Goal: Information Seeking & Learning: Check status

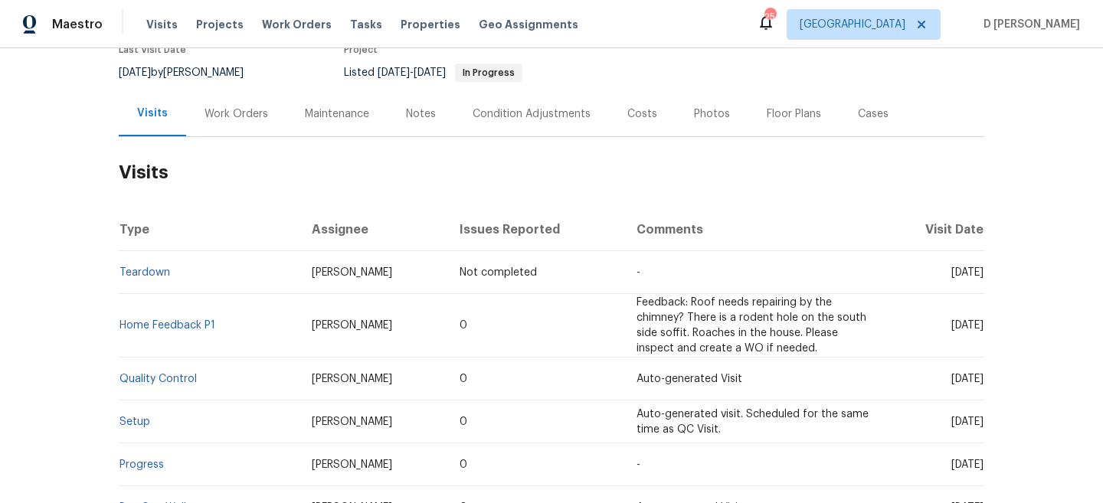
scroll to position [142, 0]
click at [251, 115] on div "Work Orders" at bounding box center [237, 112] width 64 height 15
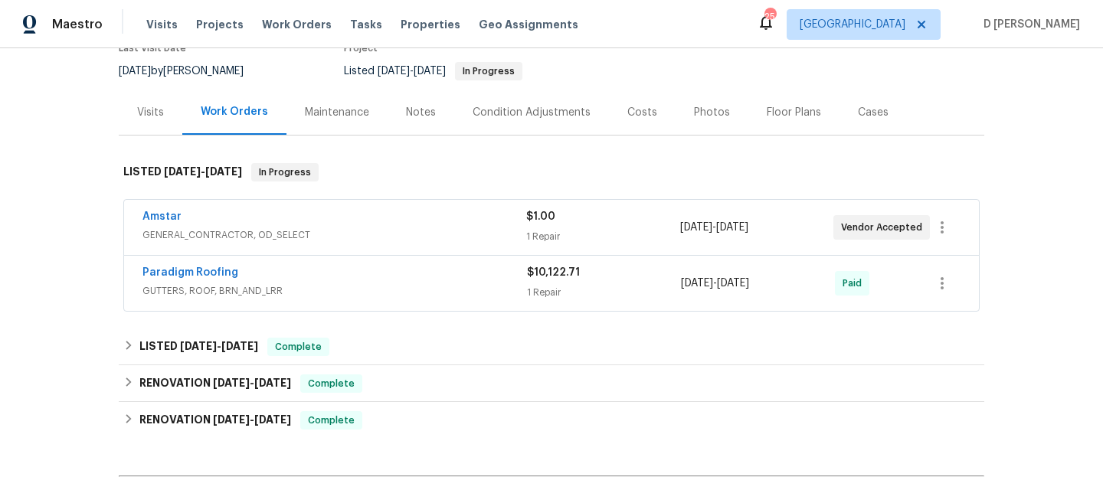
click at [249, 232] on span "GENERAL_CONTRACTOR, OD_SELECT" at bounding box center [334, 235] width 384 height 15
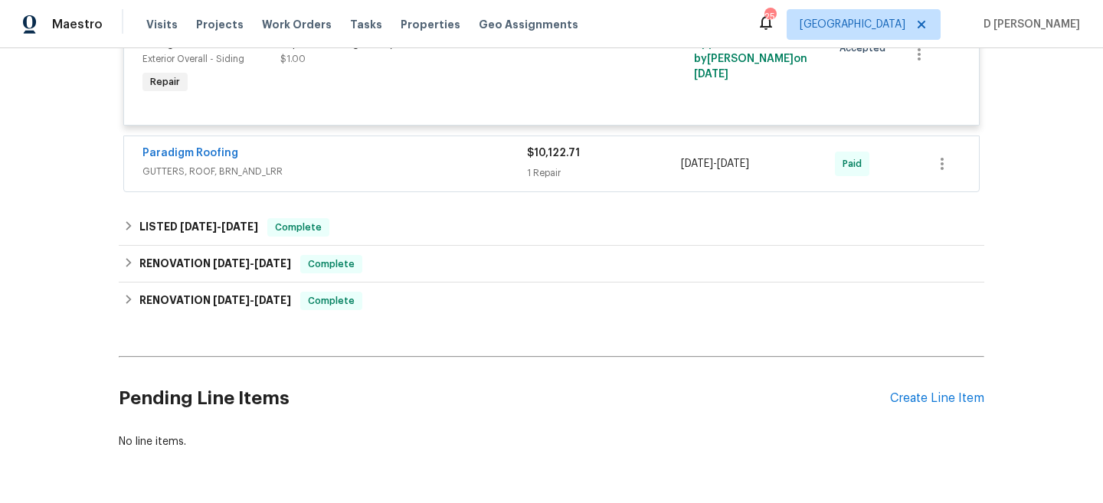
scroll to position [414, 0]
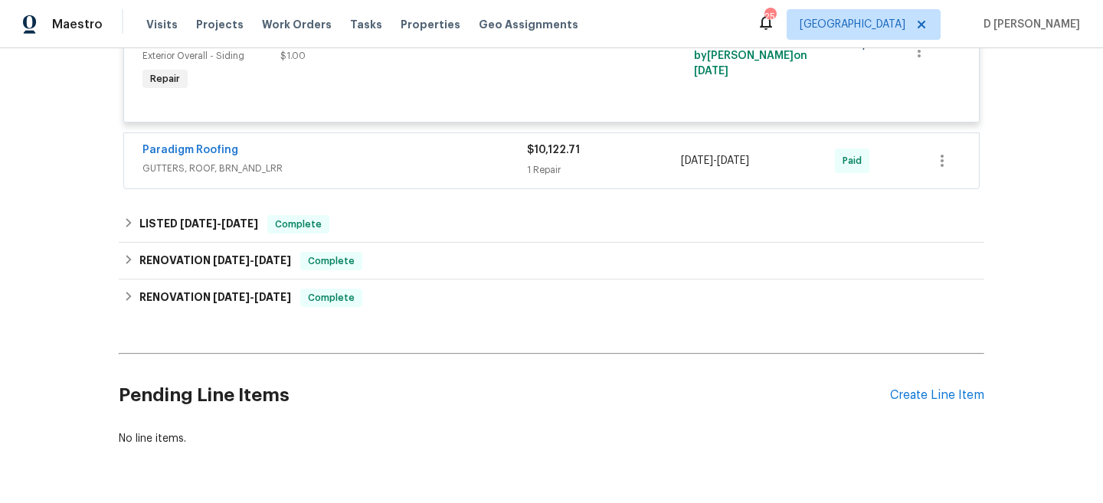
click at [162, 174] on span "GUTTERS, ROOF, BRN_AND_LRR" at bounding box center [334, 168] width 385 height 15
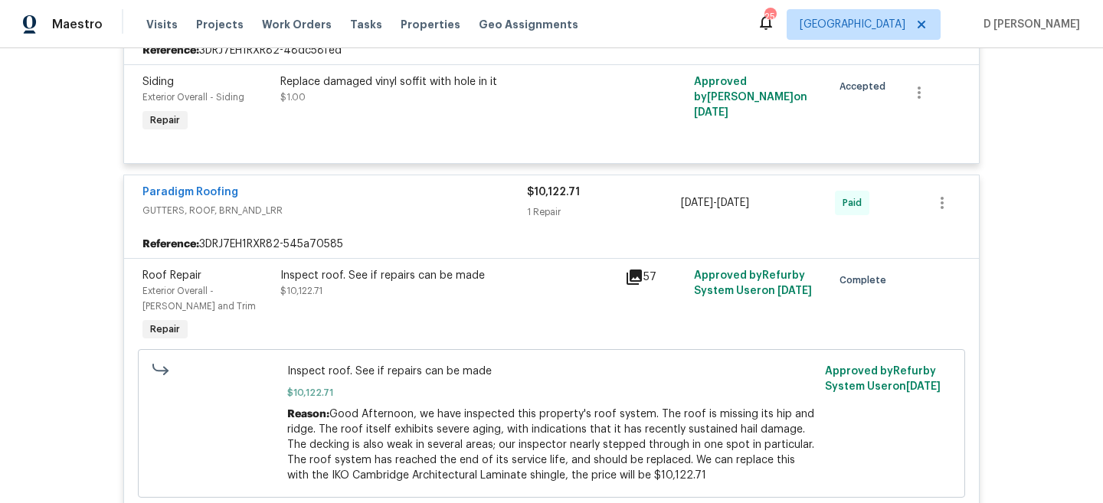
scroll to position [350, 0]
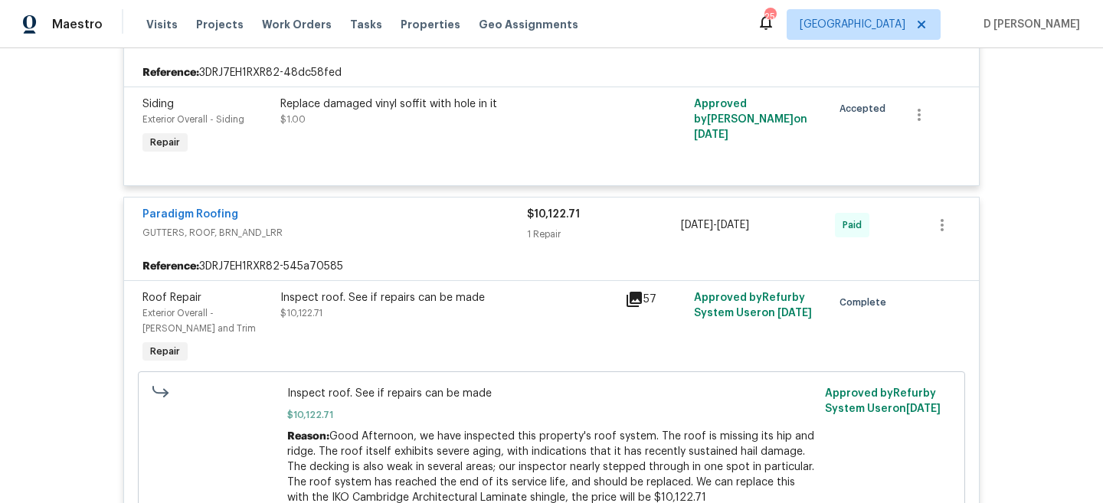
click at [257, 231] on span "GUTTERS, ROOF, BRN_AND_LRR" at bounding box center [334, 232] width 385 height 15
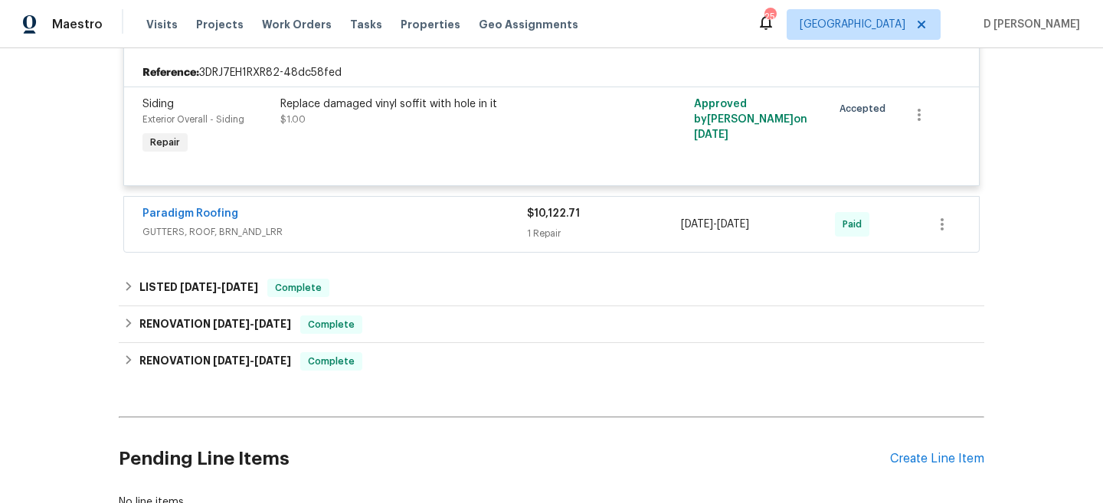
scroll to position [0, 0]
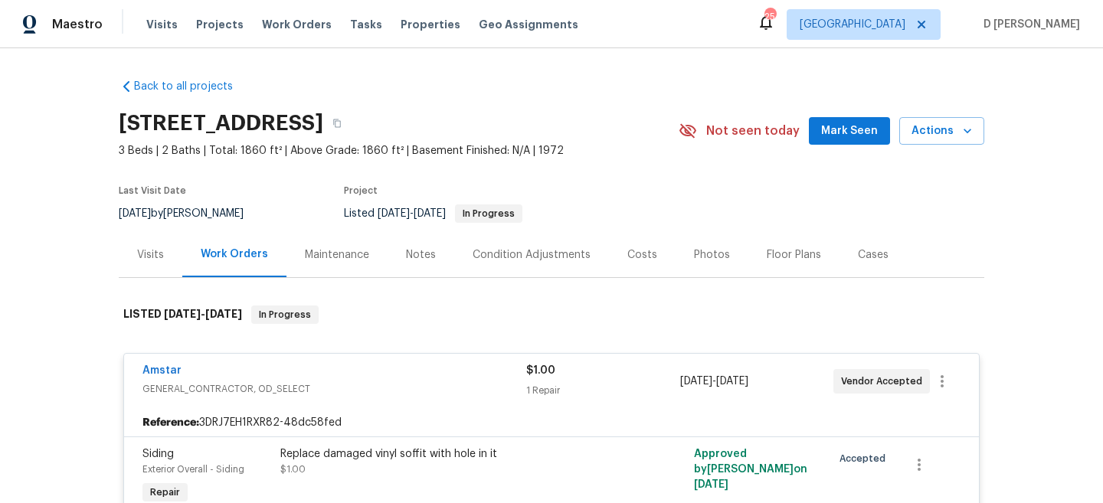
click at [215, 381] on div "Amstar" at bounding box center [334, 372] width 384 height 18
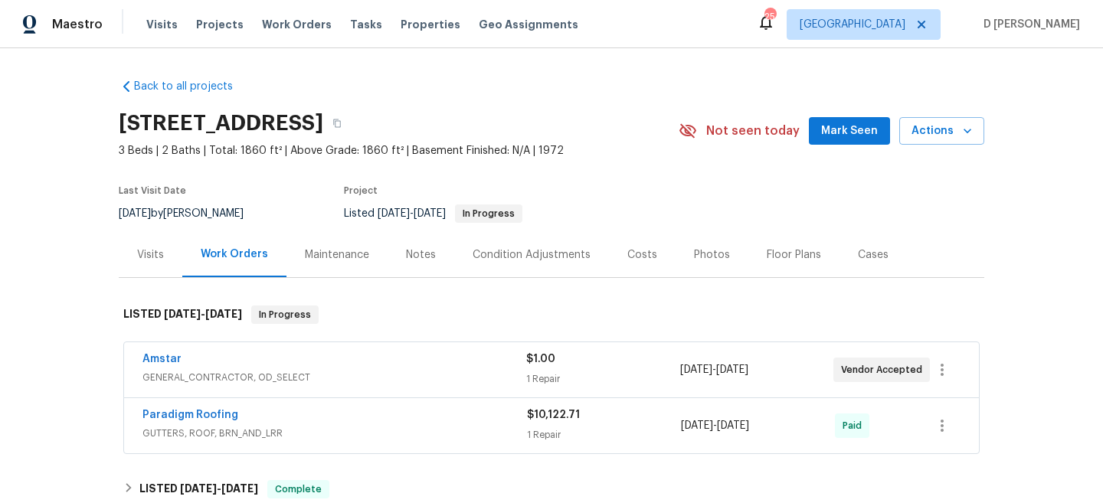
click at [162, 244] on div "Visits" at bounding box center [151, 254] width 64 height 45
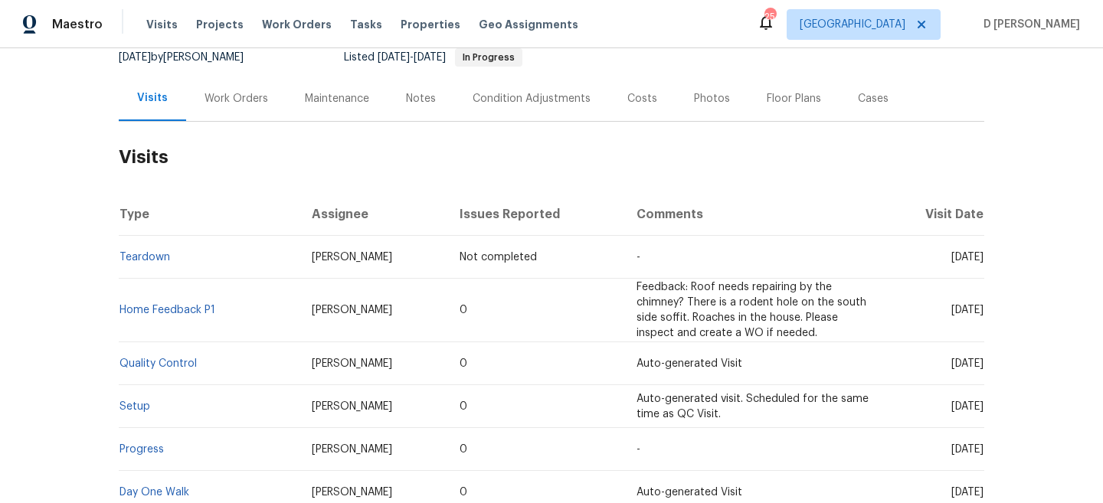
scroll to position [157, 0]
click at [256, 100] on div "Work Orders" at bounding box center [237, 97] width 64 height 15
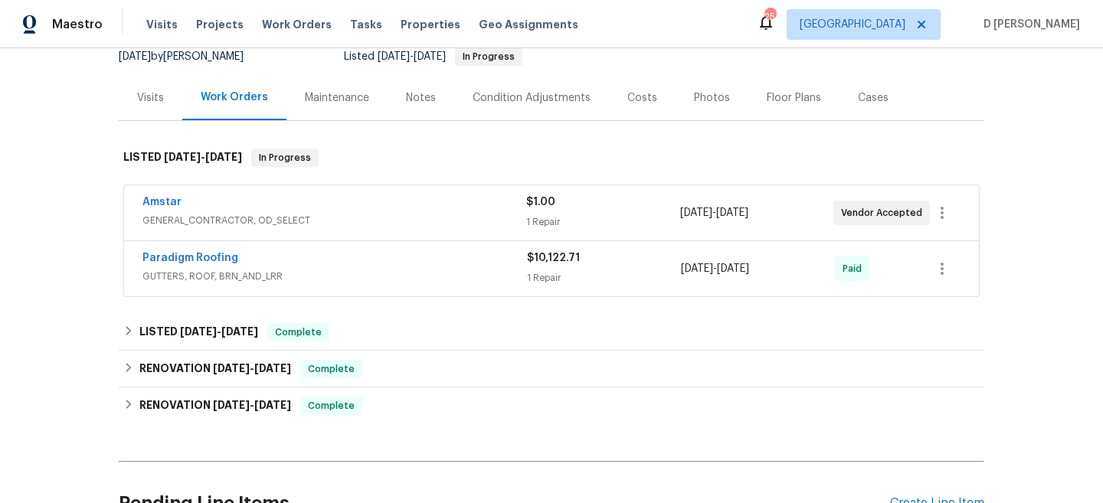
click at [146, 99] on div "Visits" at bounding box center [150, 97] width 27 height 15
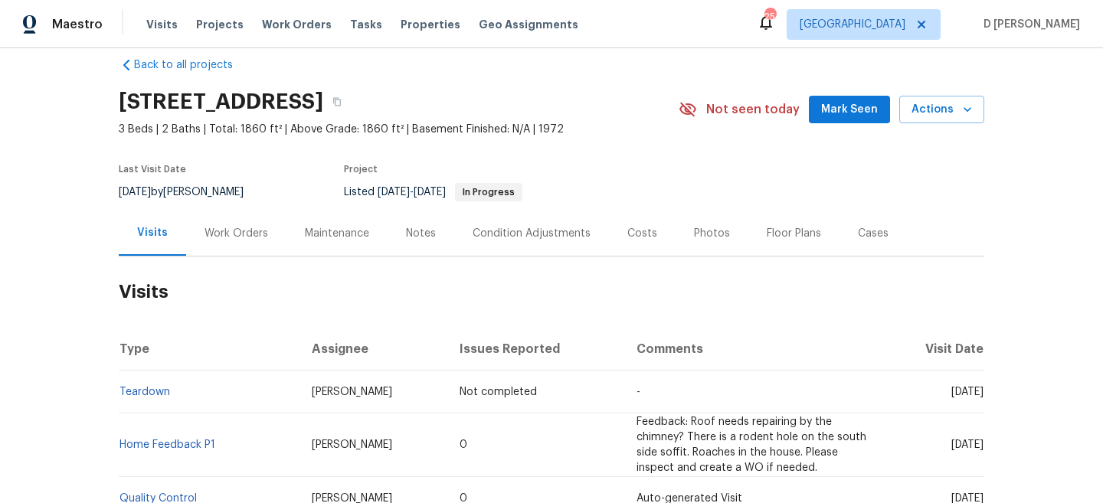
scroll to position [160, 0]
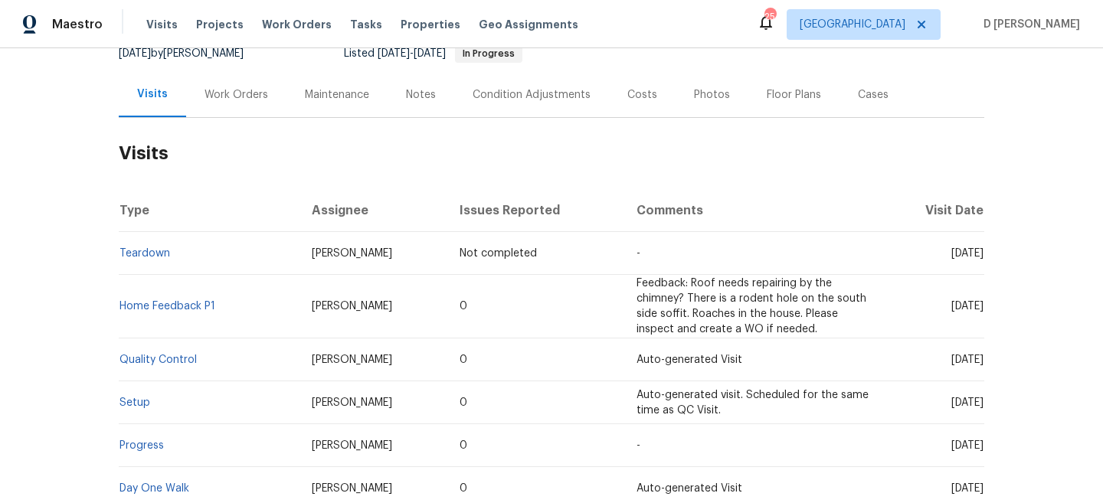
drag, startPoint x: 924, startPoint y: 307, endPoint x: 955, endPoint y: 308, distance: 30.7
click at [955, 308] on span "Wed, Jun 25 2025" at bounding box center [967, 306] width 32 height 11
copy span "Jun 25"
drag, startPoint x: 224, startPoint y: 307, endPoint x: 122, endPoint y: 303, distance: 102.7
click at [122, 303] on td "Home Feedback P1" at bounding box center [209, 307] width 181 height 64
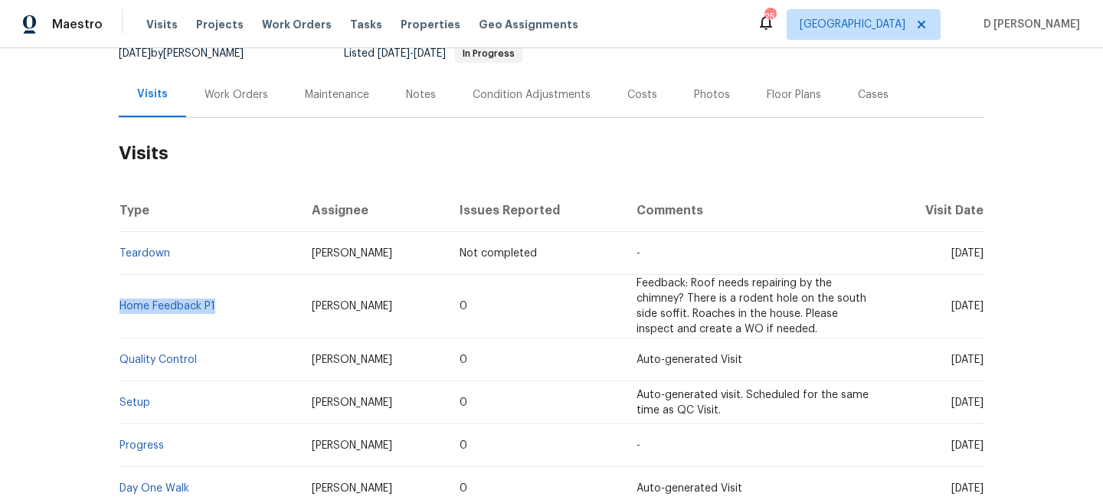
copy link "Home Feedback P1"
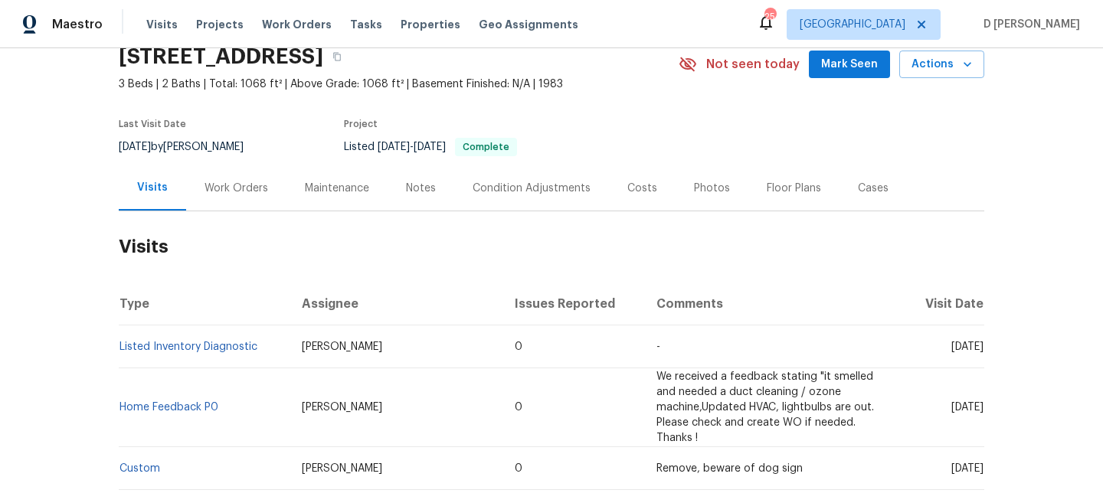
scroll to position [147, 0]
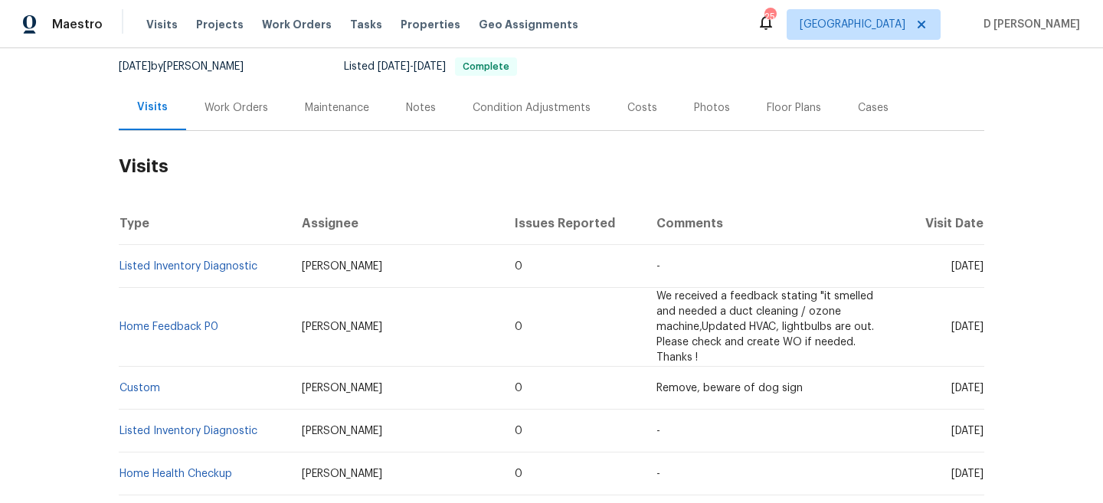
click at [253, 106] on div "Work Orders" at bounding box center [237, 107] width 64 height 15
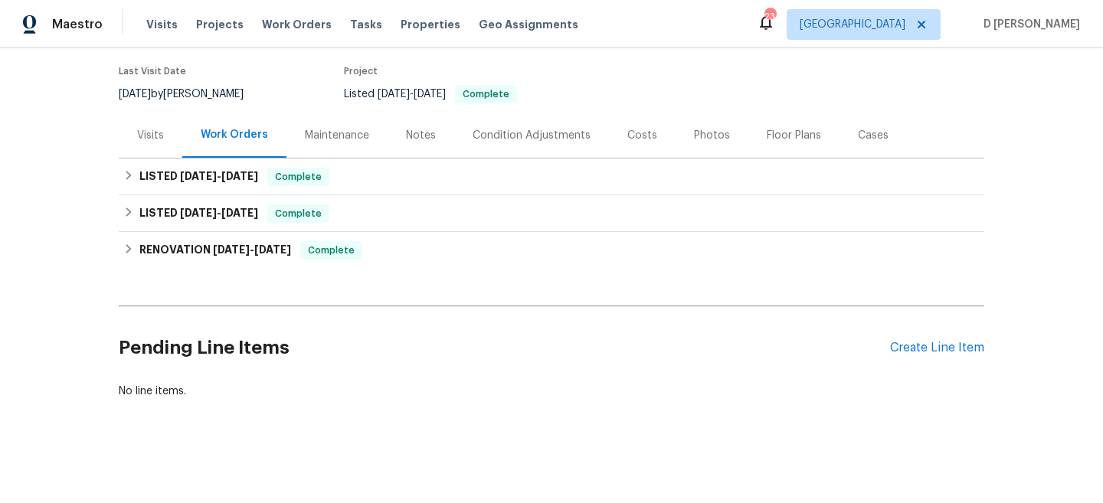
click at [161, 129] on div "Visits" at bounding box center [150, 135] width 27 height 15
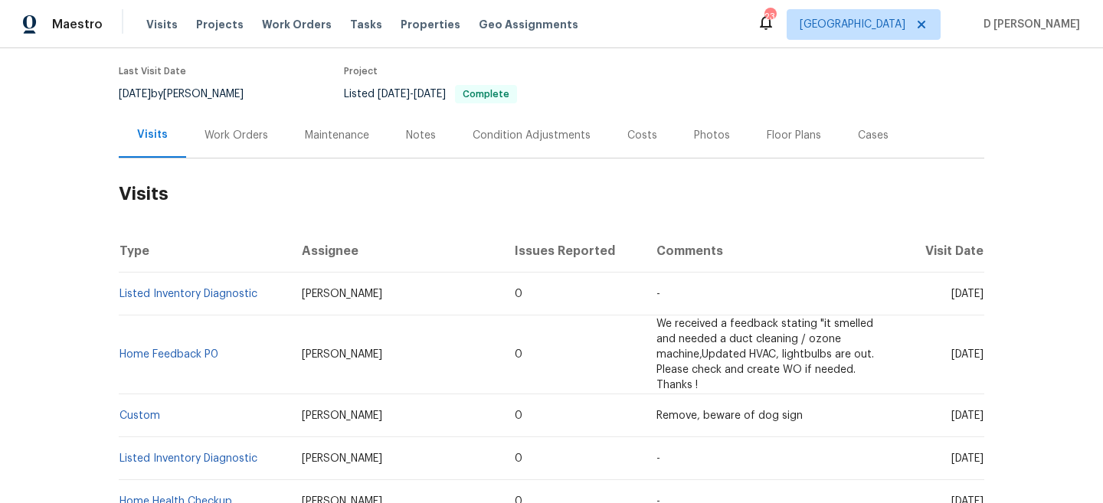
scroll to position [147, 0]
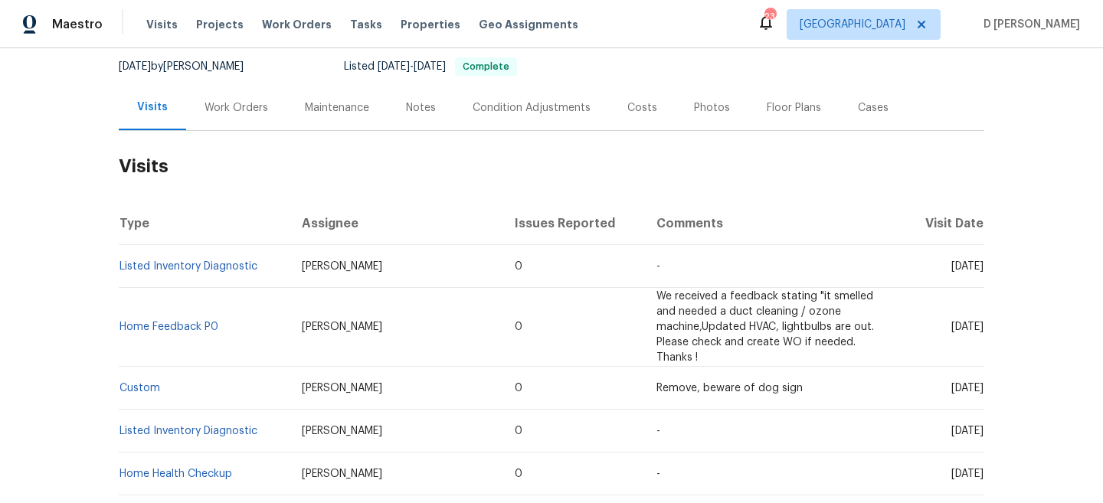
drag, startPoint x: 922, startPoint y: 269, endPoint x: 955, endPoint y: 268, distance: 32.2
click at [955, 268] on span "[DATE]" at bounding box center [967, 266] width 32 height 11
copy span "Aug 13"
drag, startPoint x: 267, startPoint y: 267, endPoint x: 120, endPoint y: 263, distance: 146.4
click at [120, 263] on td "Listed Inventory Diagnostic" at bounding box center [204, 266] width 171 height 43
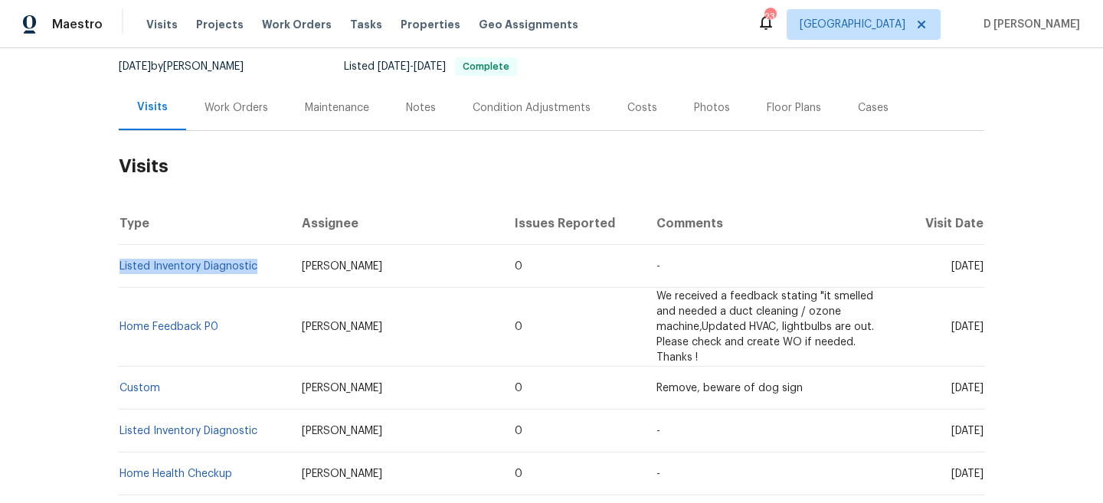
copy link "Listed Inventory Diagnostic"
click at [243, 110] on div "Work Orders" at bounding box center [237, 107] width 64 height 15
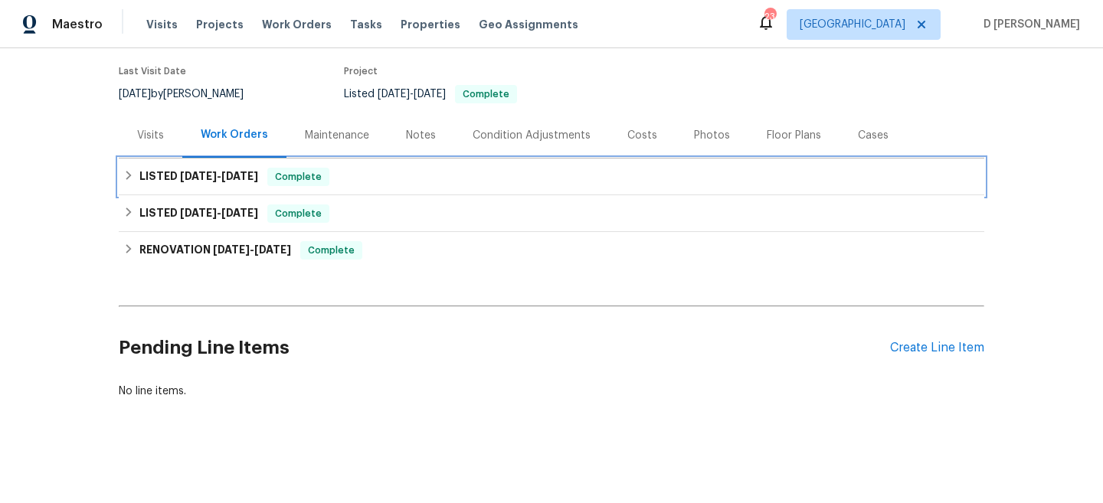
click at [132, 175] on icon at bounding box center [128, 175] width 11 height 11
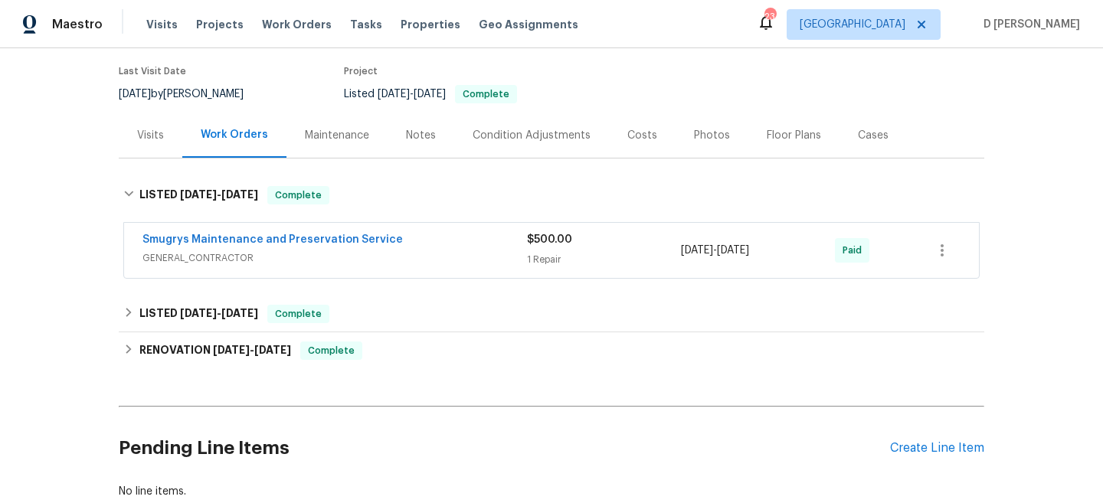
click at [212, 263] on span "GENERAL_CONTRACTOR" at bounding box center [334, 258] width 385 height 15
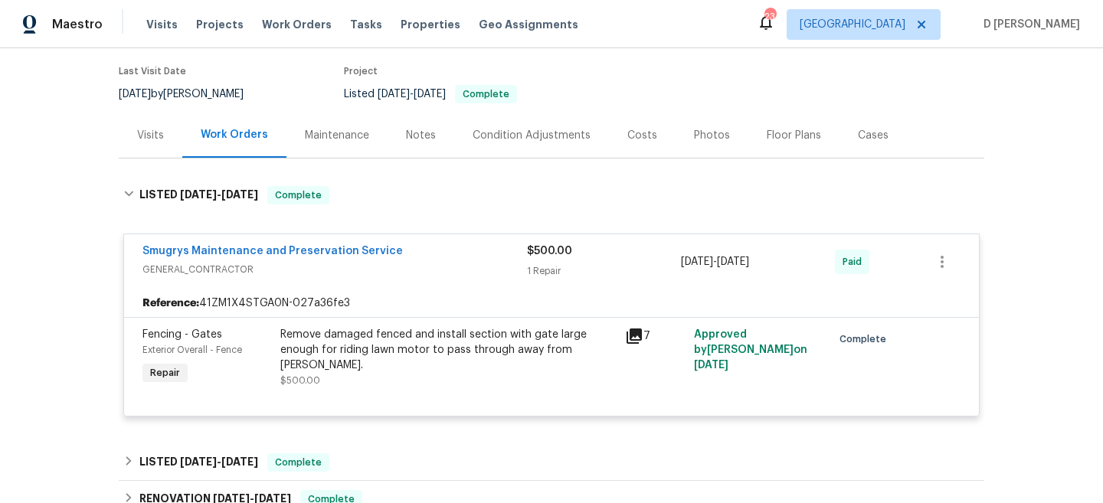
scroll to position [0, 0]
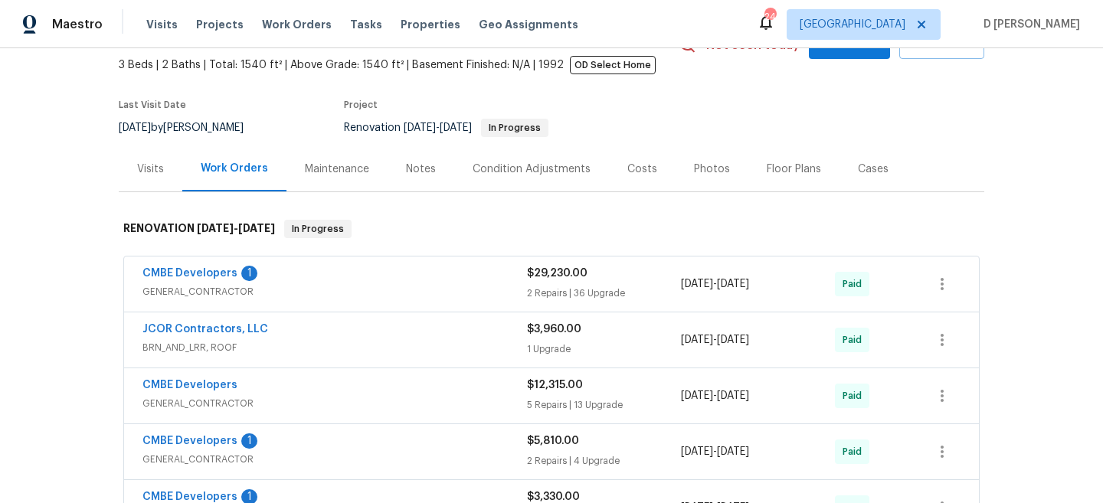
scroll to position [87, 0]
click at [139, 162] on div "Visits" at bounding box center [150, 167] width 27 height 15
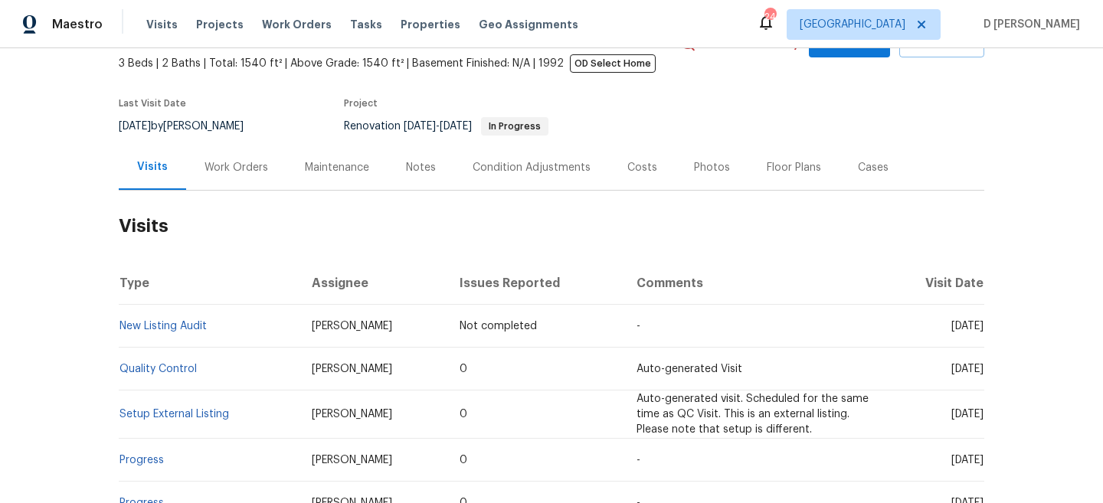
scroll to position [120, 0]
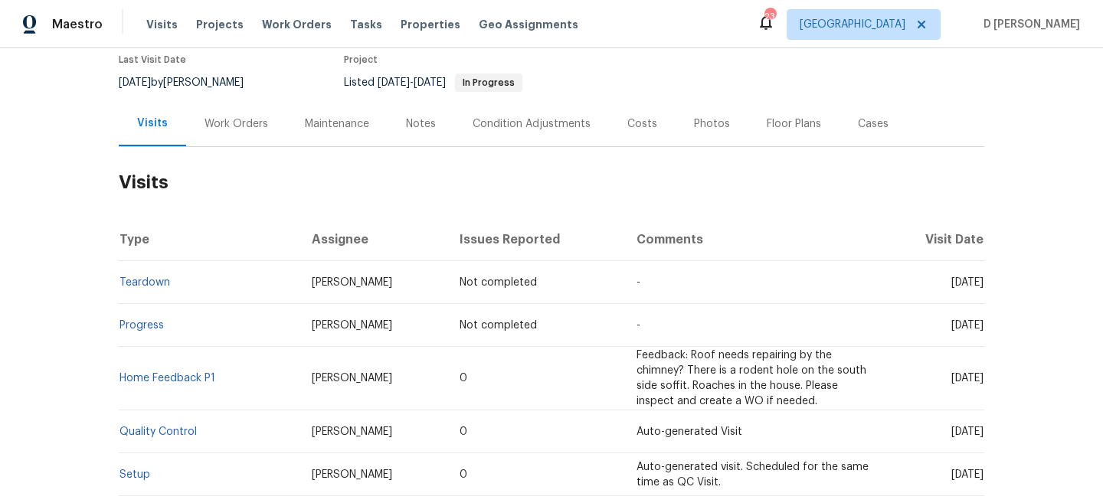
scroll to position [153, 0]
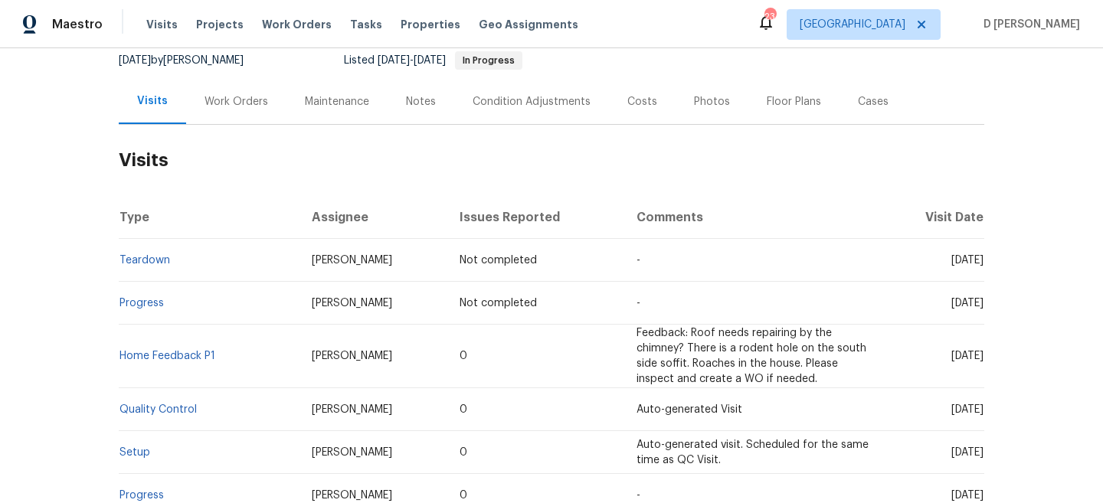
click at [230, 313] on td "Progress" at bounding box center [209, 303] width 181 height 43
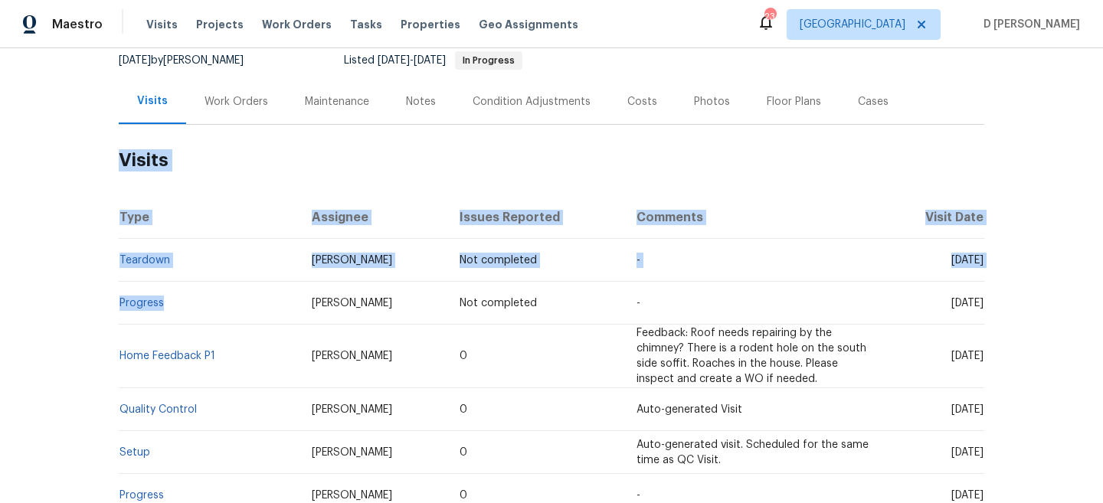
drag, startPoint x: 169, startPoint y: 304, endPoint x: 117, endPoint y: 301, distance: 52.2
click at [117, 301] on div "Back to all projects 103 Comanche Ct, Waxahachie, TX 75165 3 Beds | 2 Baths | T…" at bounding box center [551, 275] width 1103 height 455
click at [180, 286] on td "Progress" at bounding box center [209, 303] width 181 height 43
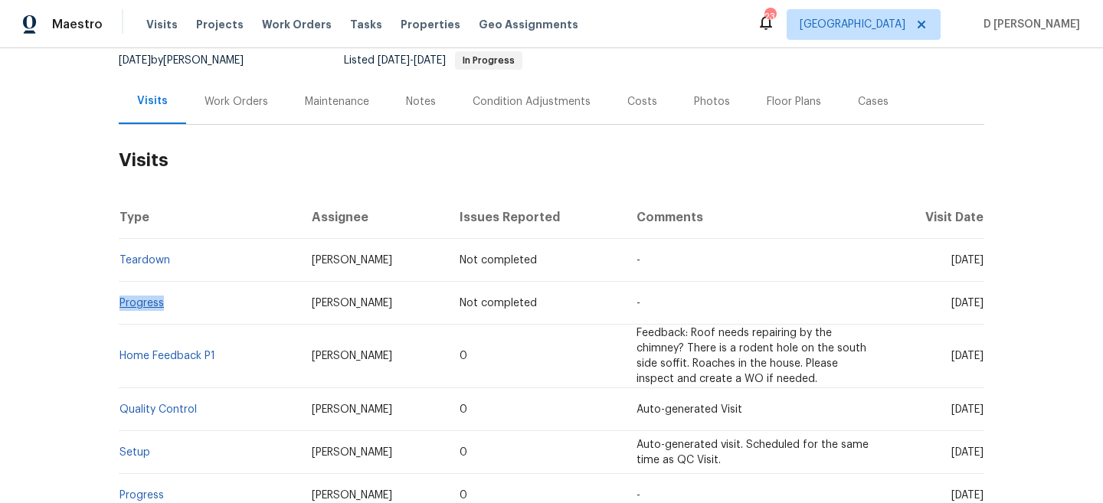
drag, startPoint x: 167, startPoint y: 303, endPoint x: 121, endPoint y: 301, distance: 46.0
click at [121, 301] on td "Progress" at bounding box center [209, 303] width 181 height 43
copy link "Progress"
drag, startPoint x: 923, startPoint y: 358, endPoint x: 955, endPoint y: 356, distance: 32.2
click at [955, 356] on span "Wed, Jun 25 2025" at bounding box center [967, 356] width 32 height 11
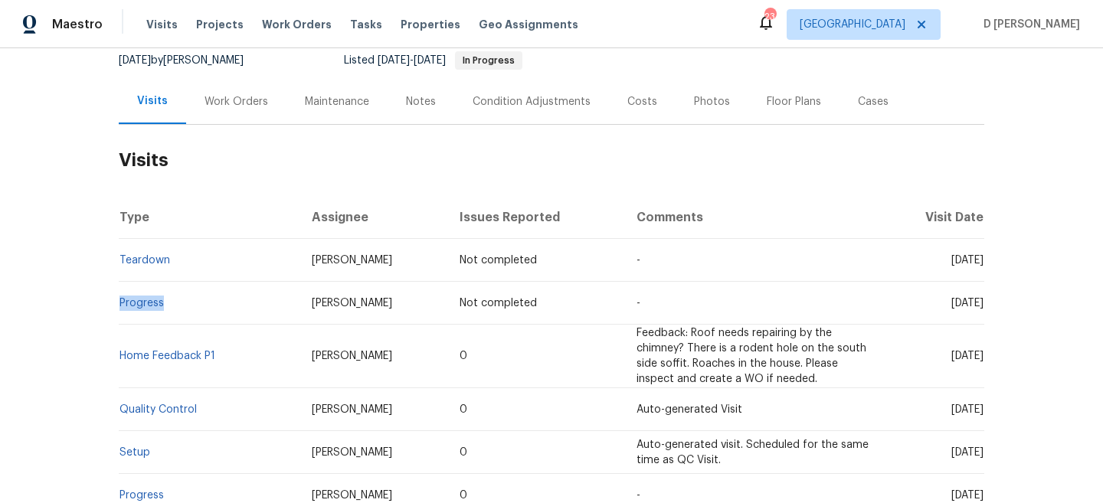
copy span "Jun 25"
click at [242, 106] on div "Work Orders" at bounding box center [237, 101] width 64 height 15
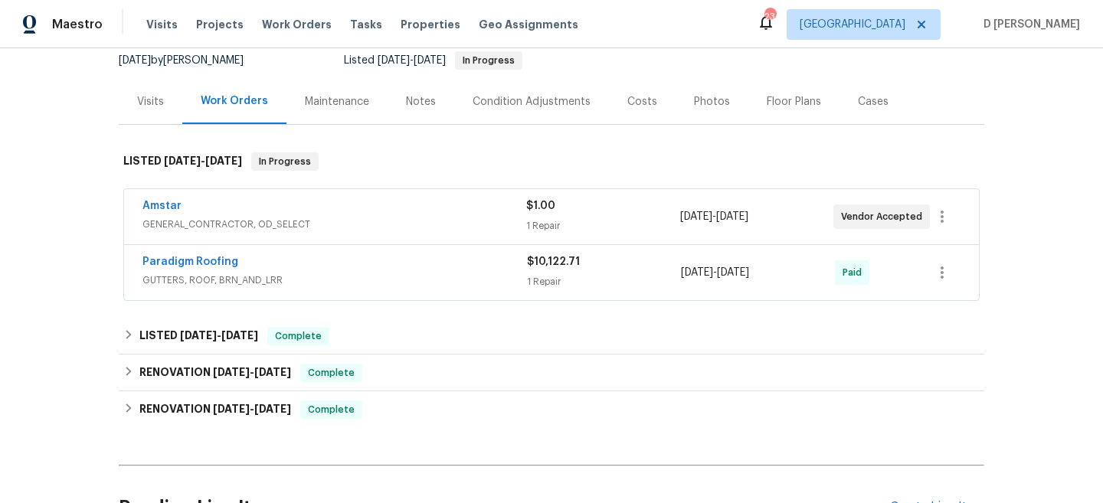
click at [225, 221] on span "GENERAL_CONTRACTOR, OD_SELECT" at bounding box center [334, 224] width 384 height 15
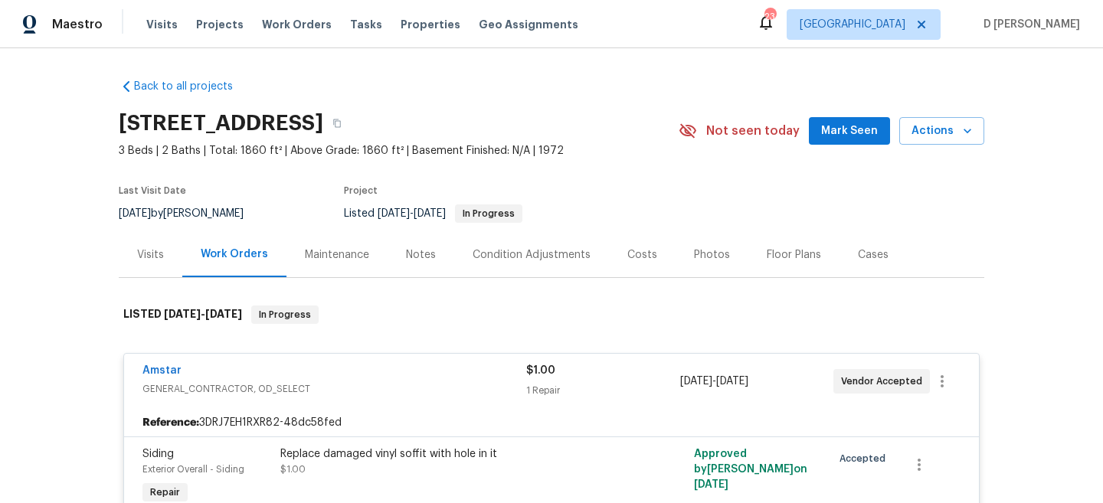
click at [126, 245] on div "Visits" at bounding box center [151, 254] width 64 height 45
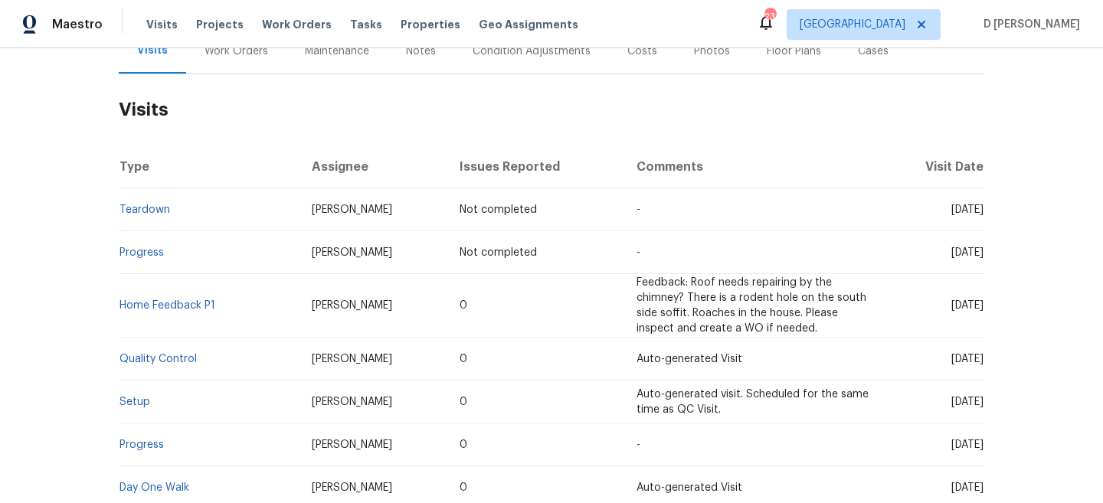
scroll to position [208, 0]
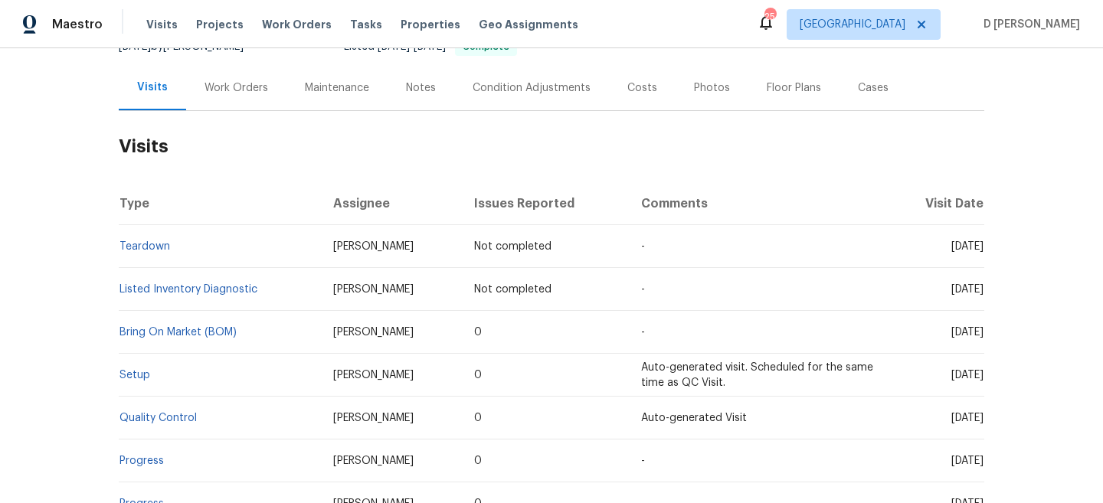
scroll to position [173, 0]
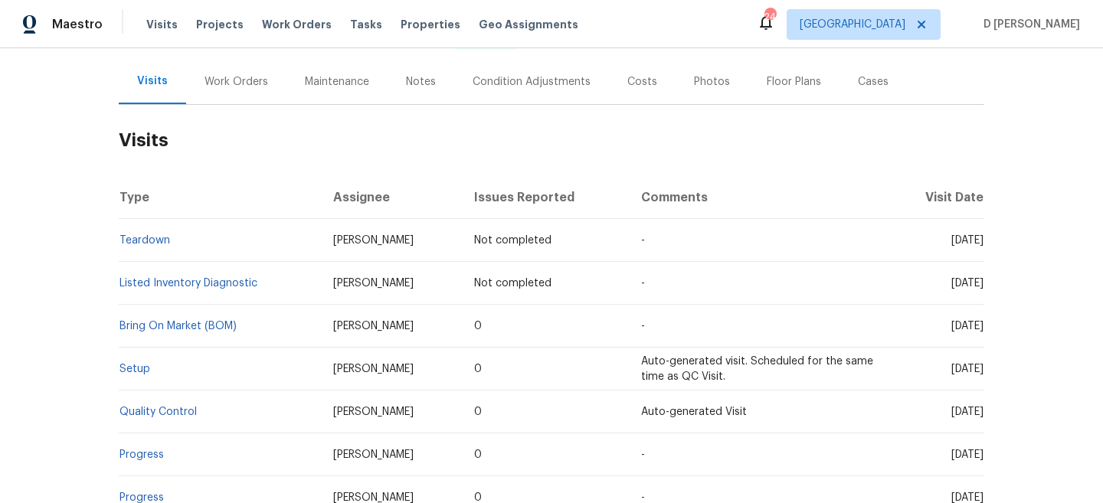
drag, startPoint x: 925, startPoint y: 326, endPoint x: 955, endPoint y: 324, distance: 29.9
click at [955, 324] on span "[DATE]" at bounding box center [967, 326] width 32 height 11
copy span "[DATE]"
drag, startPoint x: 250, startPoint y: 332, endPoint x: 120, endPoint y: 324, distance: 129.7
click at [120, 324] on td "Bring On Market (BOM)" at bounding box center [220, 326] width 202 height 43
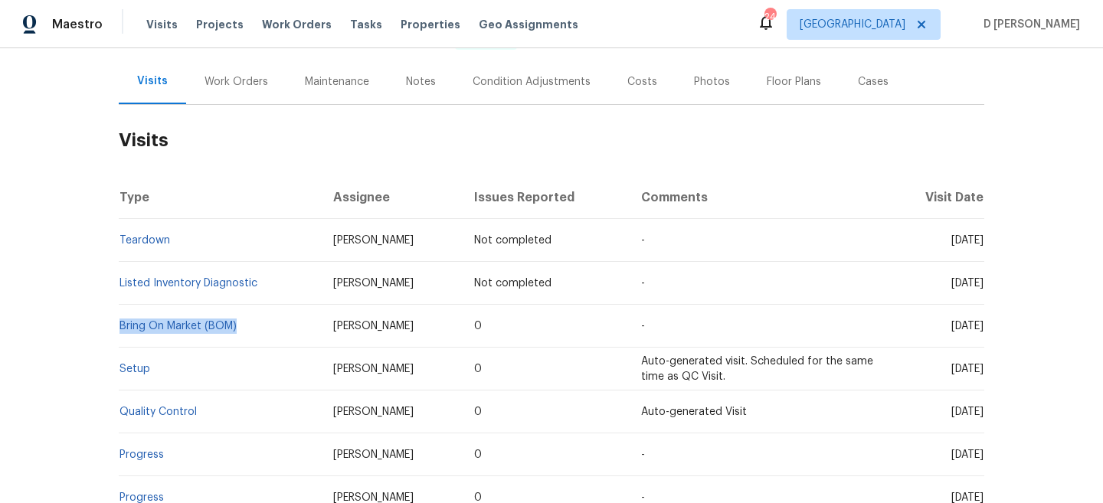
copy link "Bring On Market (BOM)"
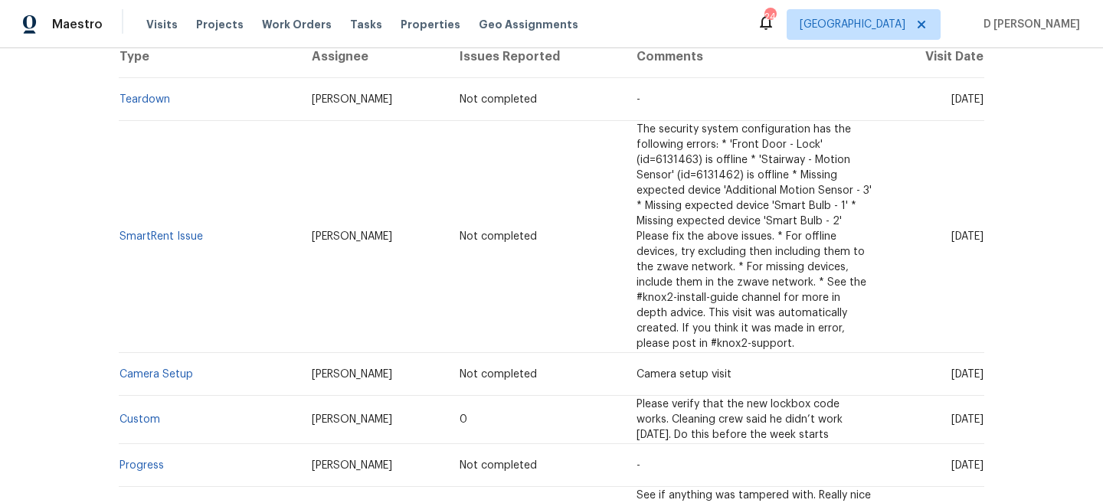
scroll to position [313, 0]
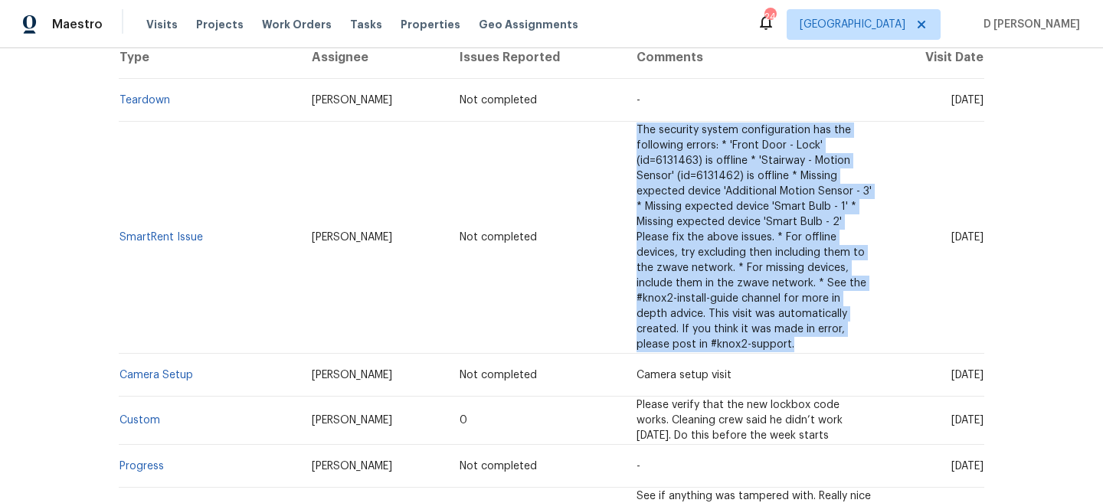
drag, startPoint x: 590, startPoint y: 129, endPoint x: 704, endPoint y: 346, distance: 244.3
click at [704, 346] on td "The security system configuration has the following errors: * 'Front Door - Loc…" at bounding box center [754, 238] width 260 height 232
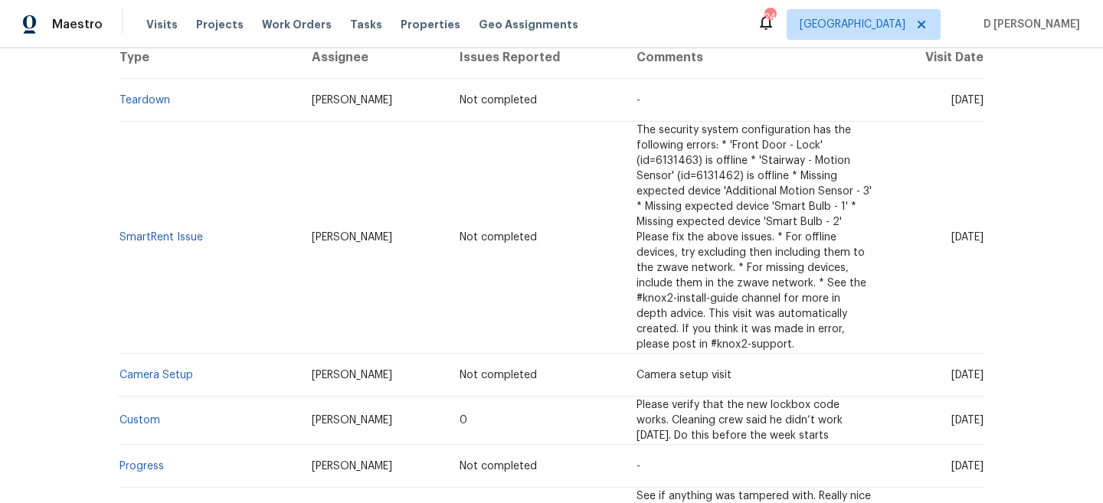
click at [581, 218] on td "Not completed" at bounding box center [535, 238] width 176 height 232
drag, startPoint x: 214, startPoint y: 244, endPoint x: 120, endPoint y: 238, distance: 93.7
click at [120, 238] on td "SmartRent Issue" at bounding box center [209, 238] width 181 height 232
copy link "SmartRent Issue"
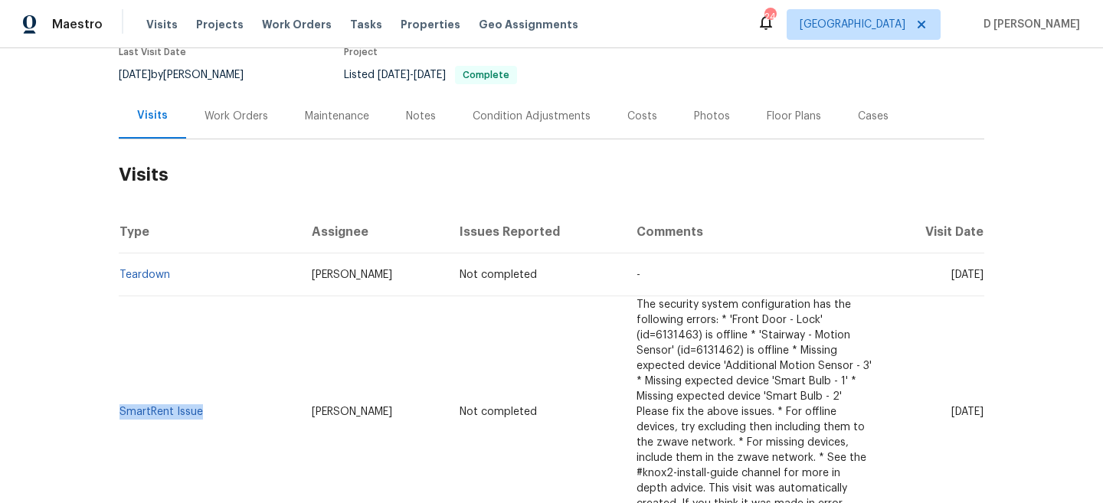
scroll to position [257, 0]
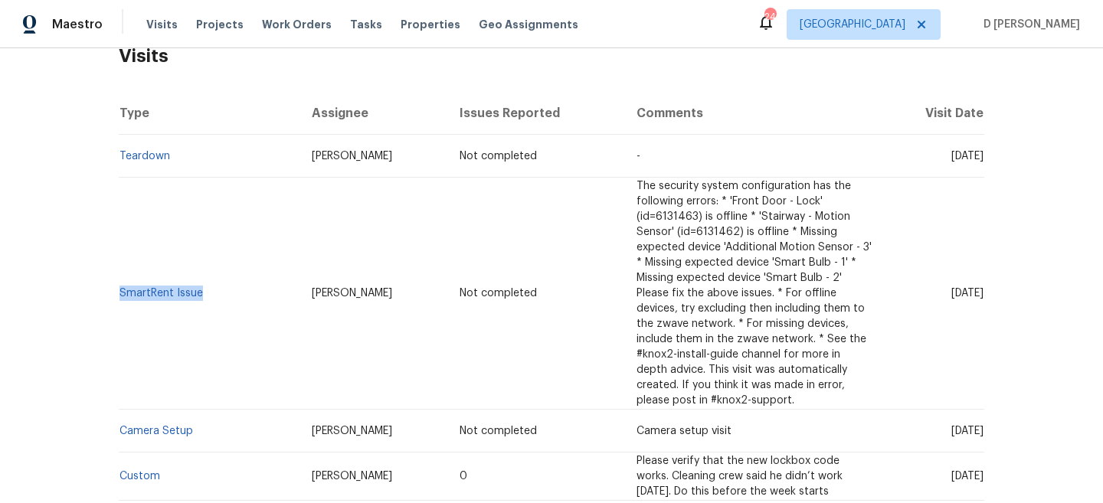
copy link "SmartRent Issue"
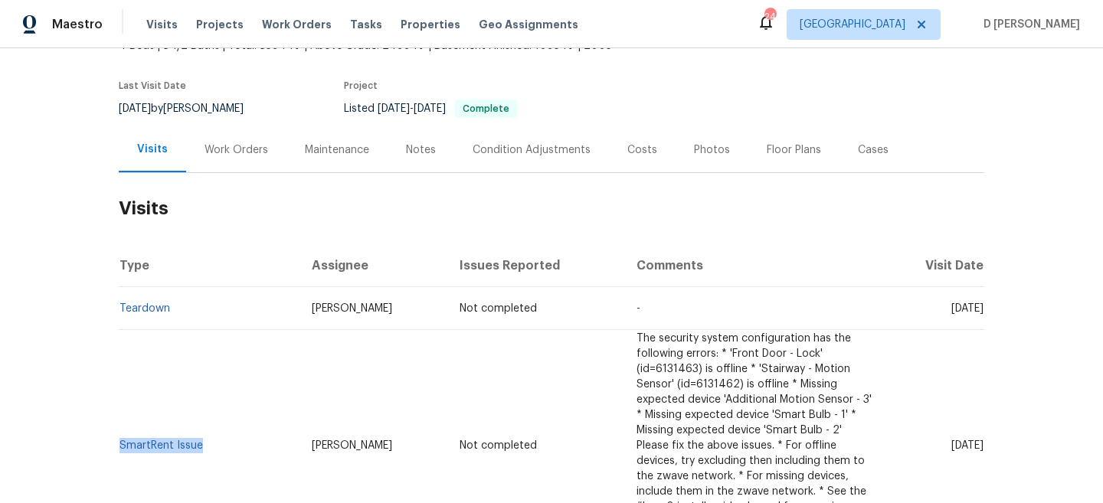
scroll to position [200, 0]
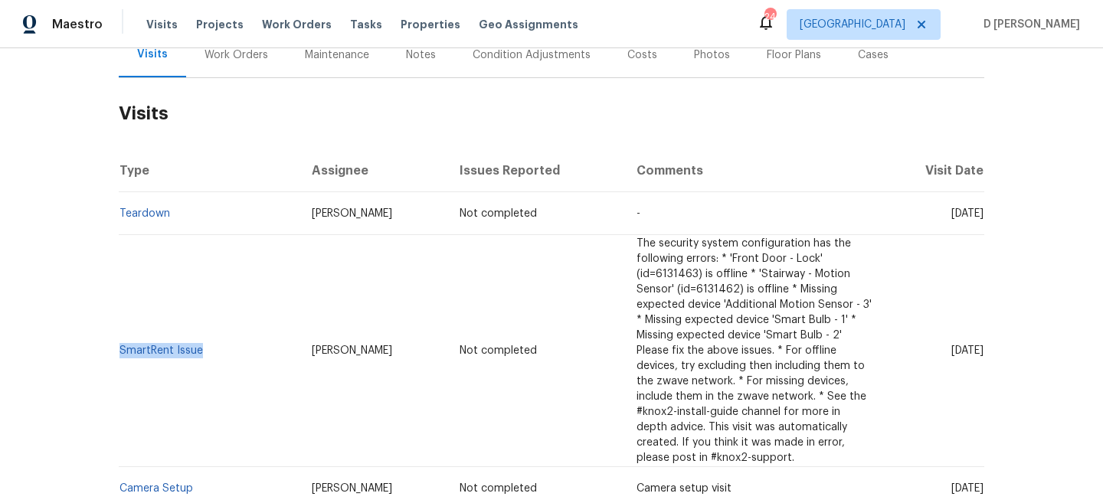
drag, startPoint x: 922, startPoint y: 350, endPoint x: 958, endPoint y: 353, distance: 36.1
click at [958, 353] on span "[DATE]" at bounding box center [967, 351] width 32 height 11
copy span "[DATE]"
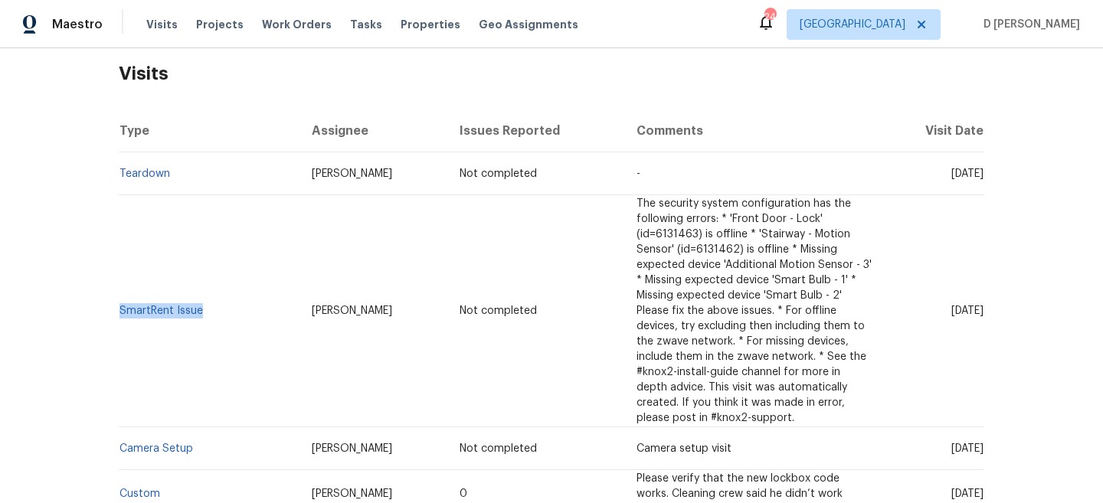
scroll to position [252, 0]
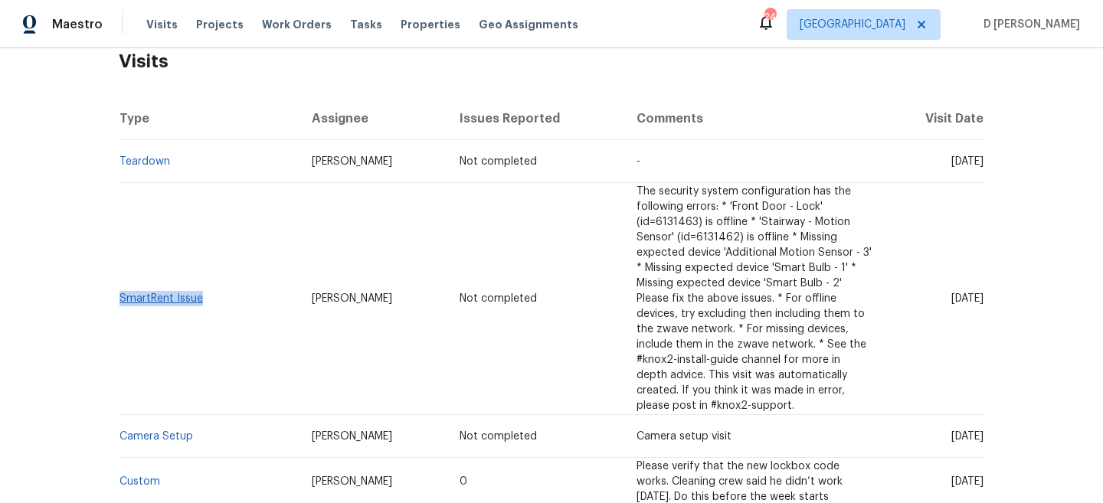
drag, startPoint x: 207, startPoint y: 304, endPoint x: 120, endPoint y: 295, distance: 87.8
click at [120, 295] on td "SmartRent Issue" at bounding box center [209, 299] width 181 height 232
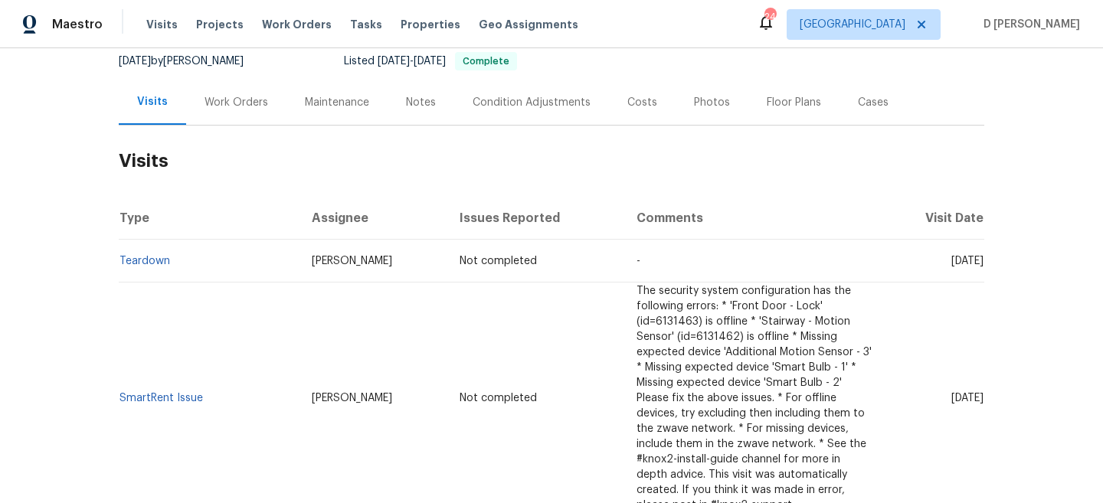
click at [222, 93] on div "Work Orders" at bounding box center [236, 102] width 100 height 45
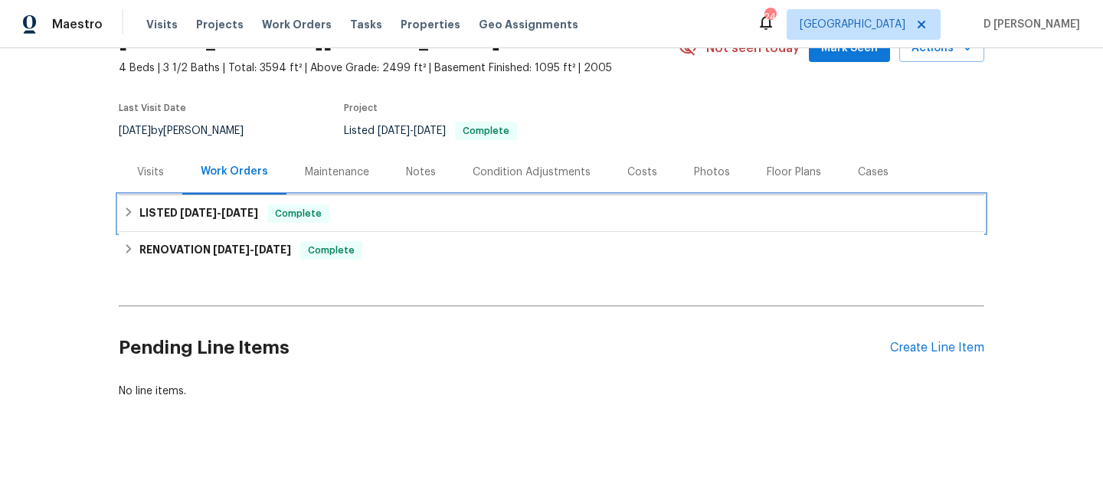
click at [126, 212] on icon at bounding box center [128, 212] width 11 height 11
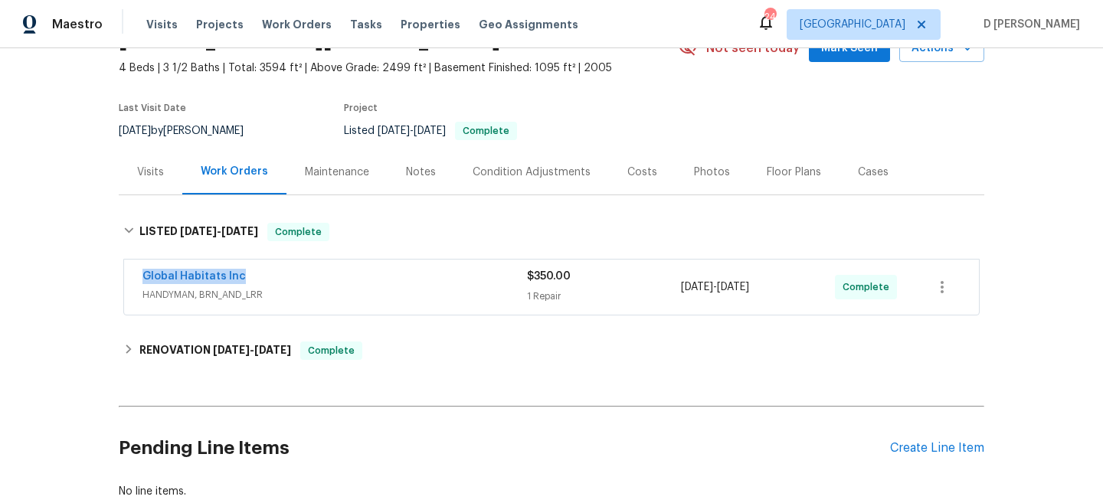
drag, startPoint x: 128, startPoint y: 281, endPoint x: 352, endPoint y: 278, distance: 223.7
click at [352, 278] on div "Global Habitats Inc HANDYMAN, BRN_AND_LRR $350.00 1 Repair [DATE] - [DATE] Comp…" at bounding box center [551, 287] width 855 height 55
copy link "Global Habitats Inc"
click at [330, 293] on span "HANDYMAN, BRN_AND_LRR" at bounding box center [334, 294] width 385 height 15
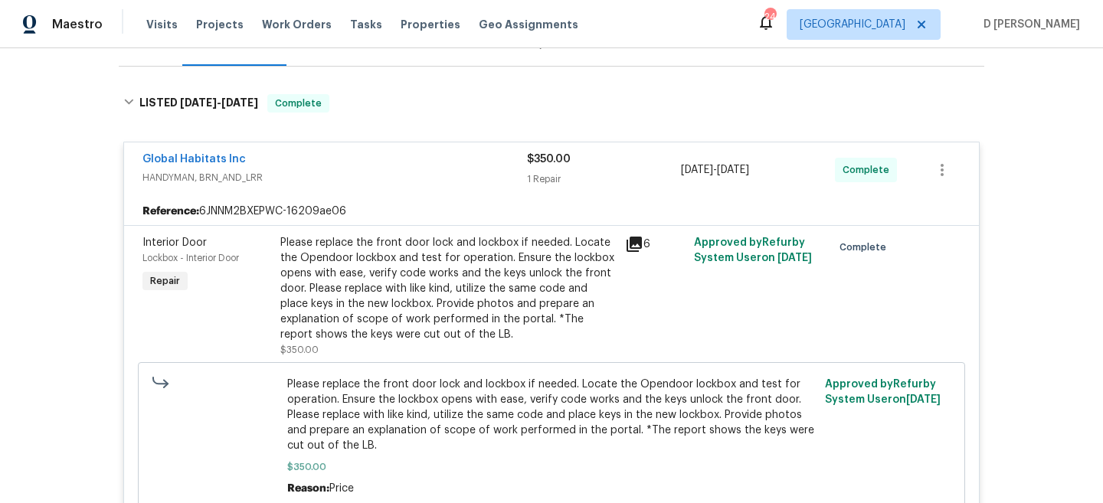
scroll to position [217, 0]
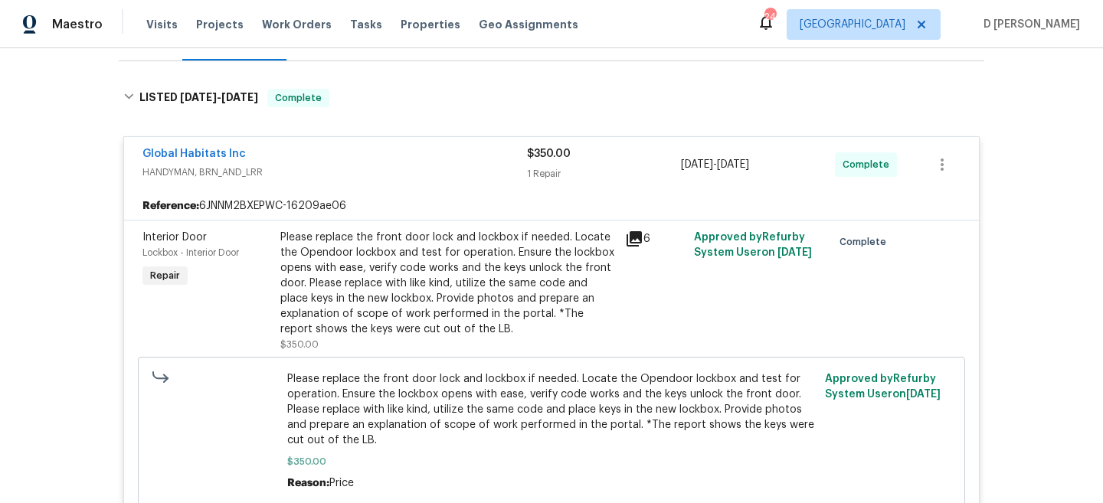
click at [634, 239] on icon at bounding box center [634, 238] width 15 height 15
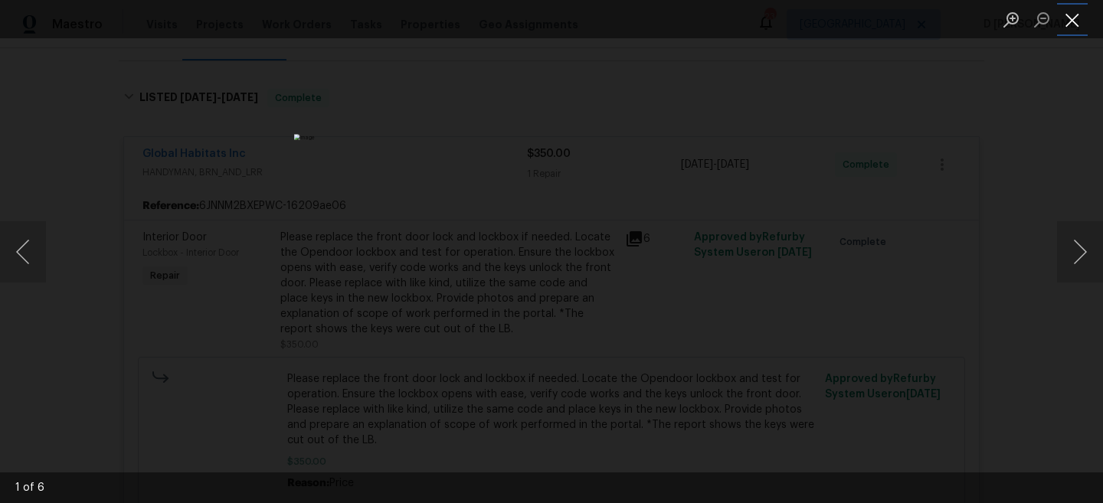
click at [1072, 25] on button "Close lightbox" at bounding box center [1072, 19] width 31 height 27
click at [1087, 259] on button "Next image" at bounding box center [1080, 251] width 46 height 61
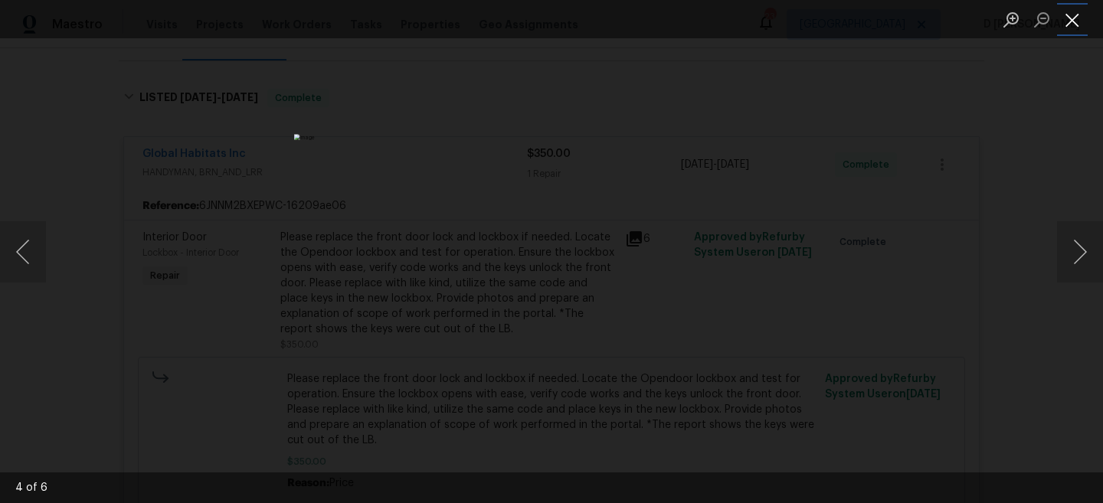
click at [1073, 22] on button "Close lightbox" at bounding box center [1072, 19] width 31 height 27
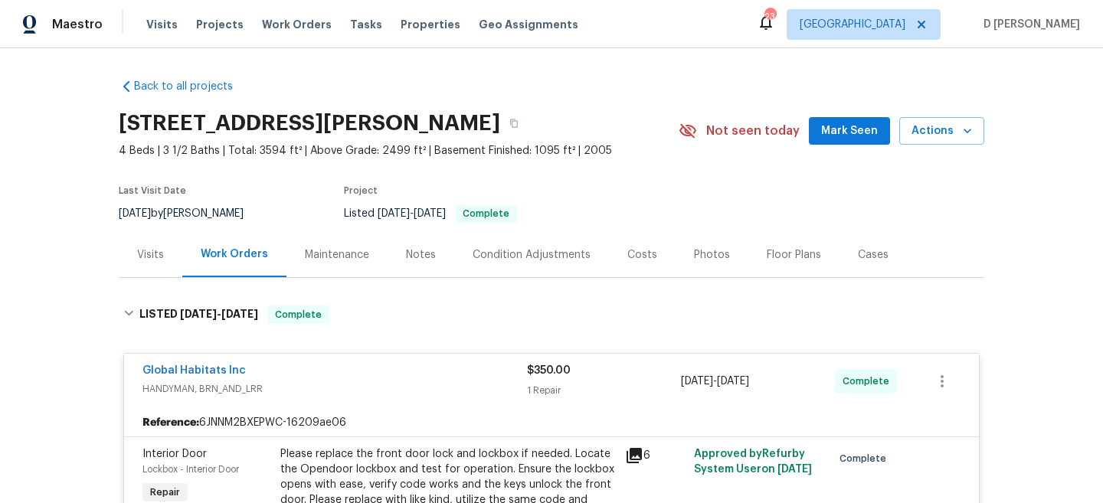
scroll to position [144, 0]
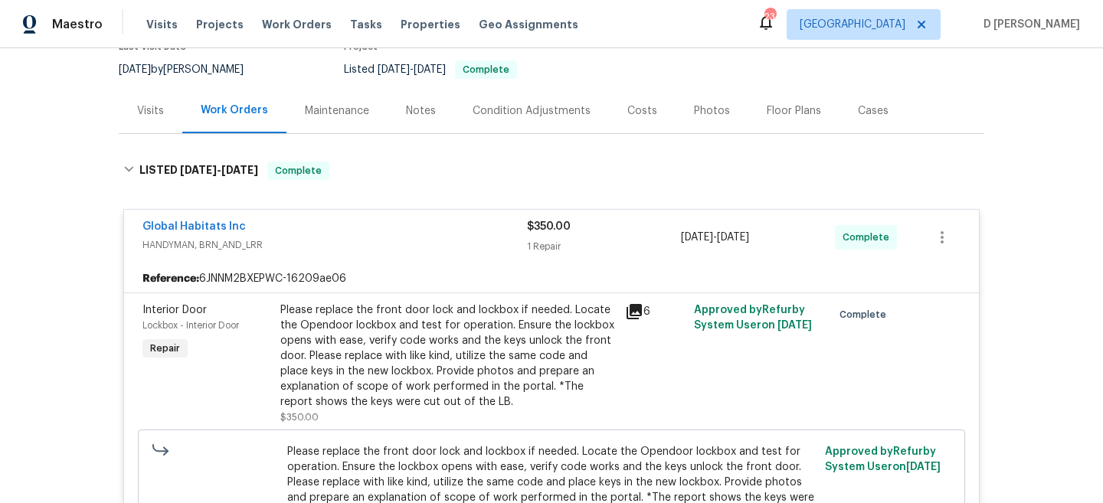
click at [636, 313] on icon at bounding box center [634, 312] width 18 height 18
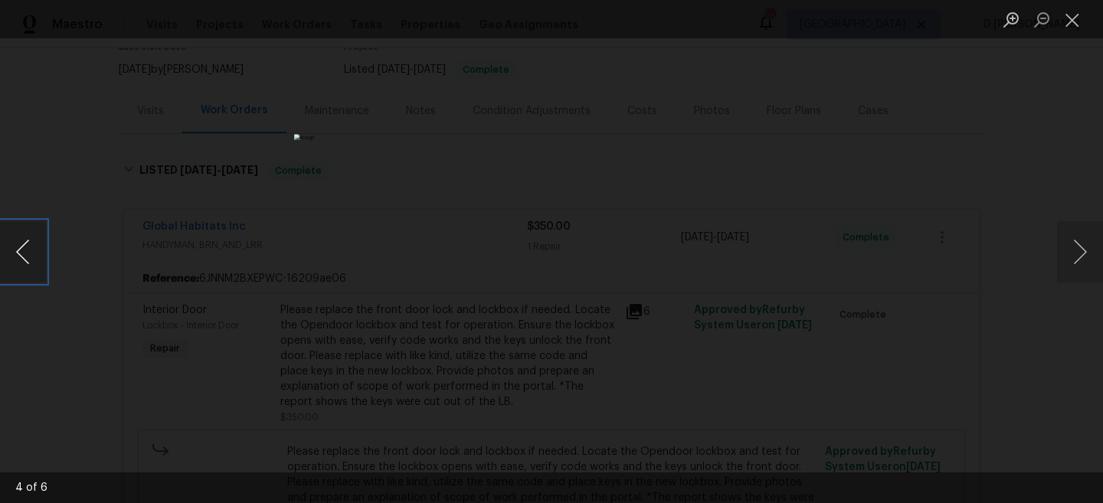
click at [27, 247] on button "Previous image" at bounding box center [23, 251] width 46 height 61
click at [1076, 18] on button "Close lightbox" at bounding box center [1072, 19] width 31 height 27
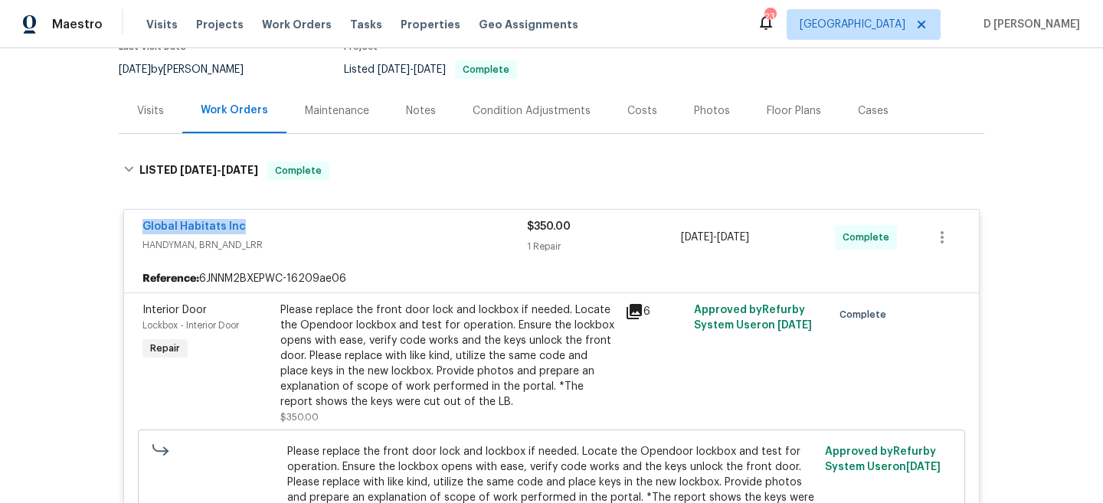
drag, startPoint x: 131, startPoint y: 224, endPoint x: 347, endPoint y: 224, distance: 216.0
click at [347, 224] on div "Global Habitats Inc HANDYMAN, BRN_AND_LRR $350.00 1 Repair [DATE] - [DATE] Comp…" at bounding box center [551, 237] width 855 height 55
copy link "Global Habitats Inc"
click at [143, 110] on div "Visits" at bounding box center [150, 110] width 27 height 15
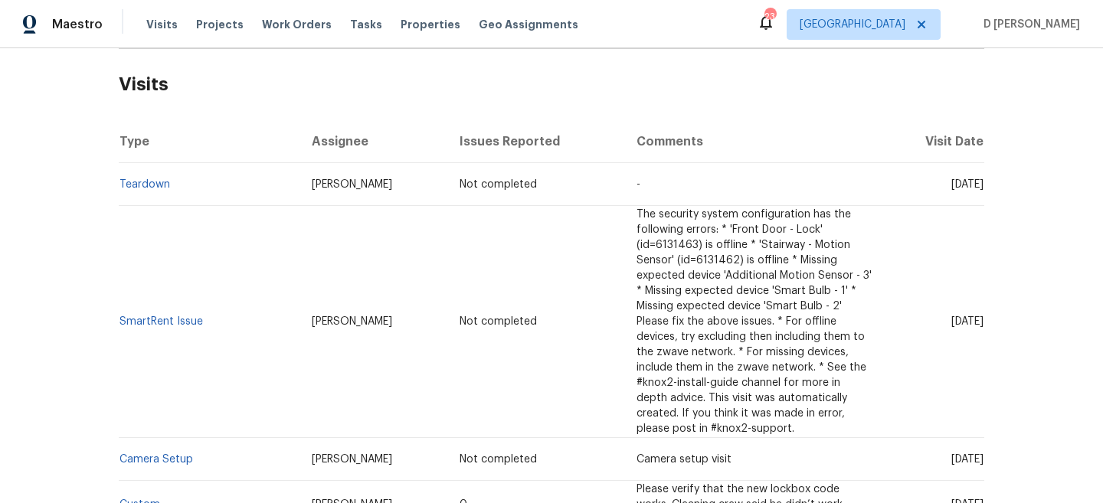
scroll to position [255, 0]
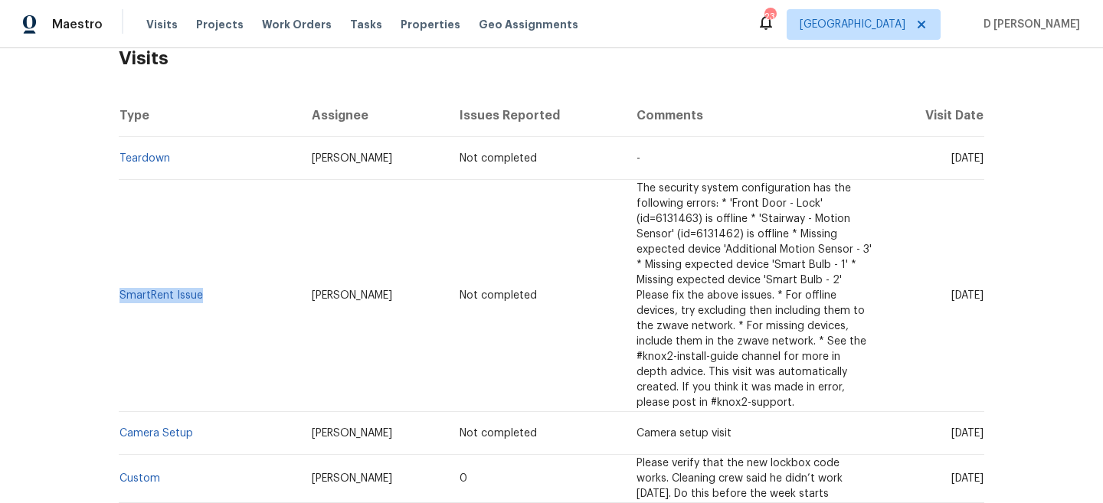
drag, startPoint x: 208, startPoint y: 298, endPoint x: 119, endPoint y: 292, distance: 89.1
click at [119, 292] on td "SmartRent Issue" at bounding box center [209, 296] width 181 height 232
copy link "SmartRent Issue"
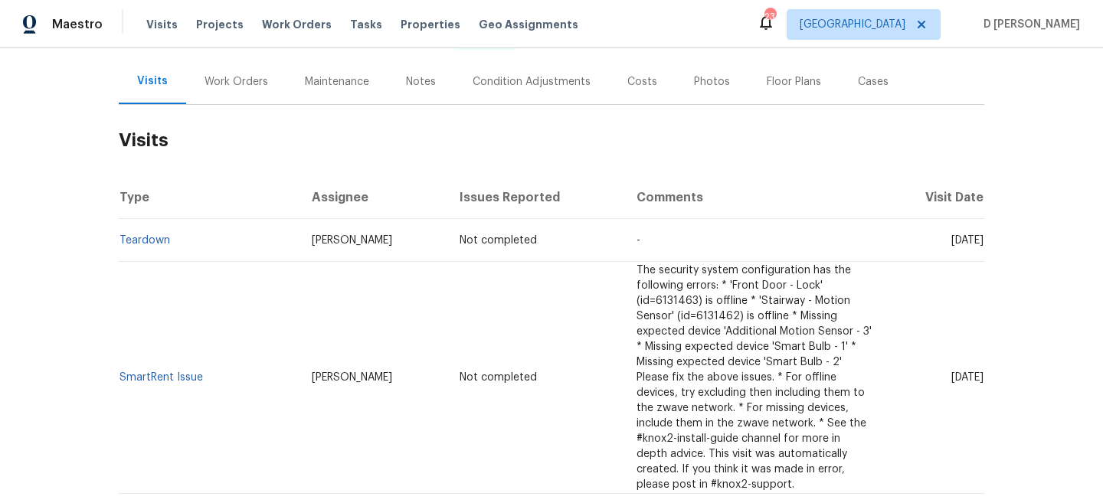
click at [223, 84] on div "Work Orders" at bounding box center [237, 81] width 64 height 15
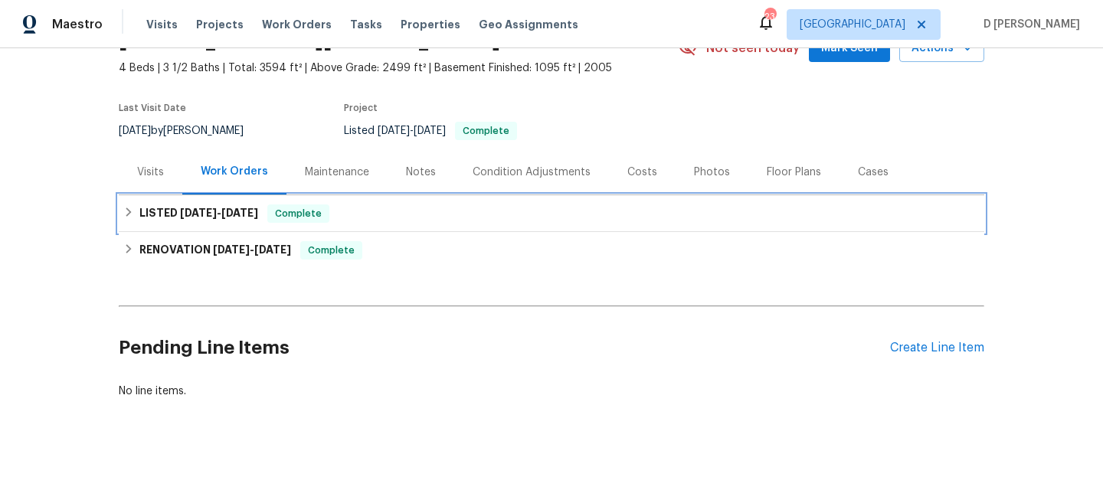
click at [124, 219] on div "LISTED [DATE] - [DATE] Complete" at bounding box center [551, 214] width 856 height 18
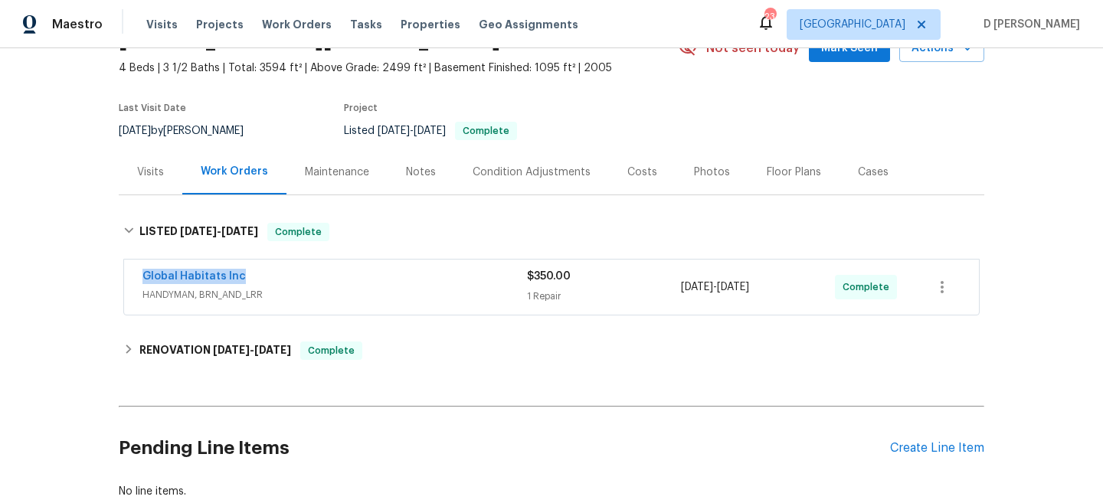
drag, startPoint x: 129, startPoint y: 272, endPoint x: 343, endPoint y: 272, distance: 214.5
click at [343, 272] on div "Global Habitats Inc HANDYMAN, BRN_AND_LRR $350.00 1 Repair [DATE] - [DATE] Comp…" at bounding box center [551, 287] width 855 height 55
copy link "Global Habitats Inc"
